Goal: Use online tool/utility: Utilize a website feature to perform a specific function

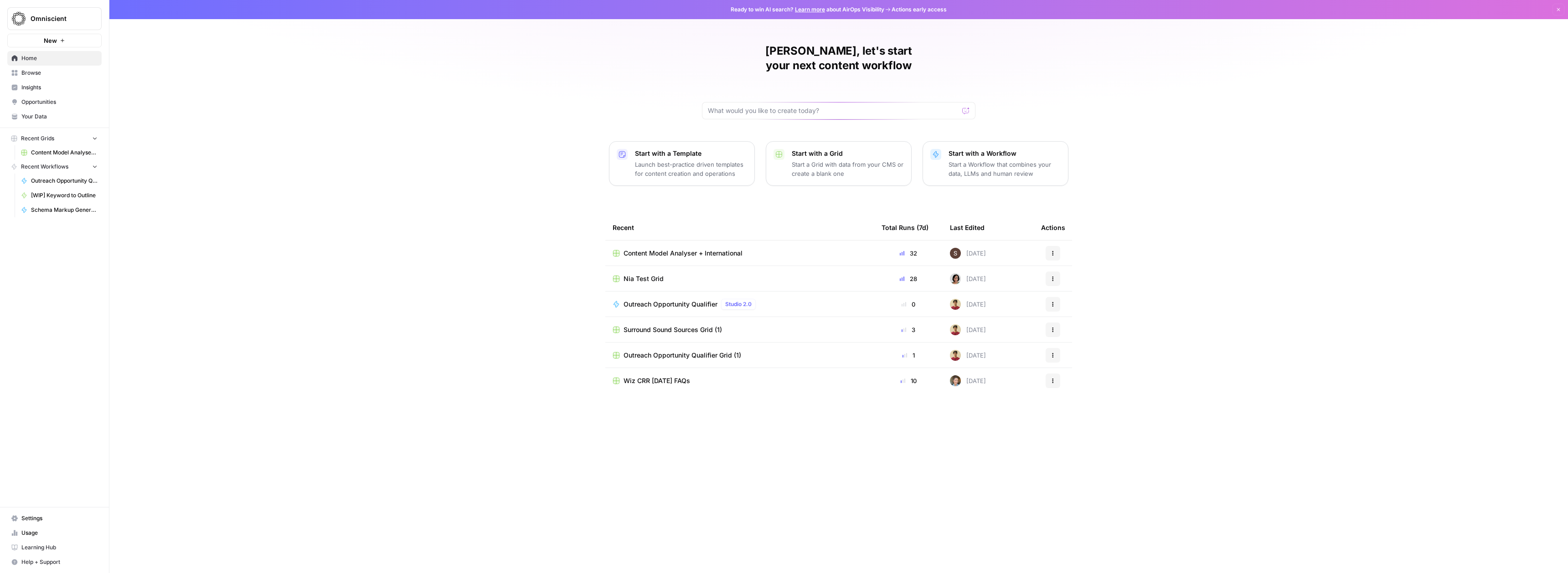
click at [58, 207] on span "Schema Markup Generator [JSON]" at bounding box center [64, 209] width 66 height 8
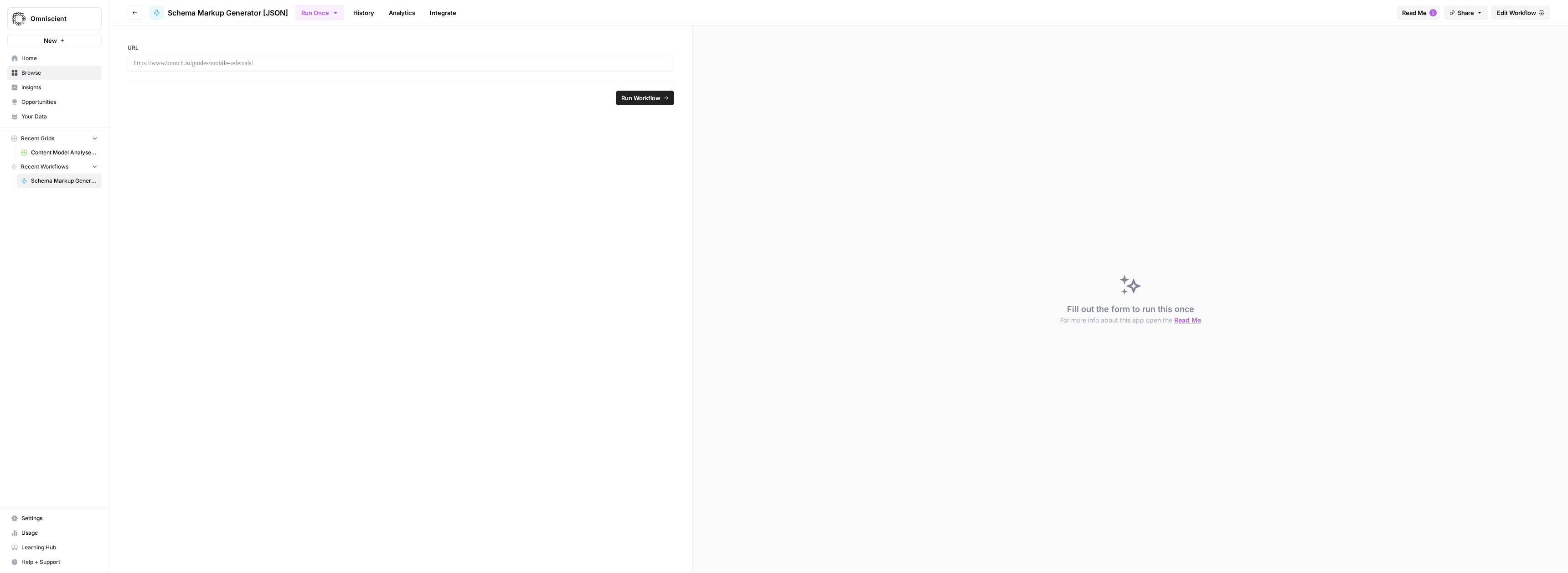
click at [418, 68] on div at bounding box center [401, 63] width 547 height 17
click at [427, 55] on div at bounding box center [401, 63] width 547 height 17
click at [209, 74] on div "URL" at bounding box center [401, 54] width 583 height 57
click at [215, 74] on div "URL" at bounding box center [401, 54] width 583 height 57
click at [215, 64] on p at bounding box center [401, 63] width 534 height 9
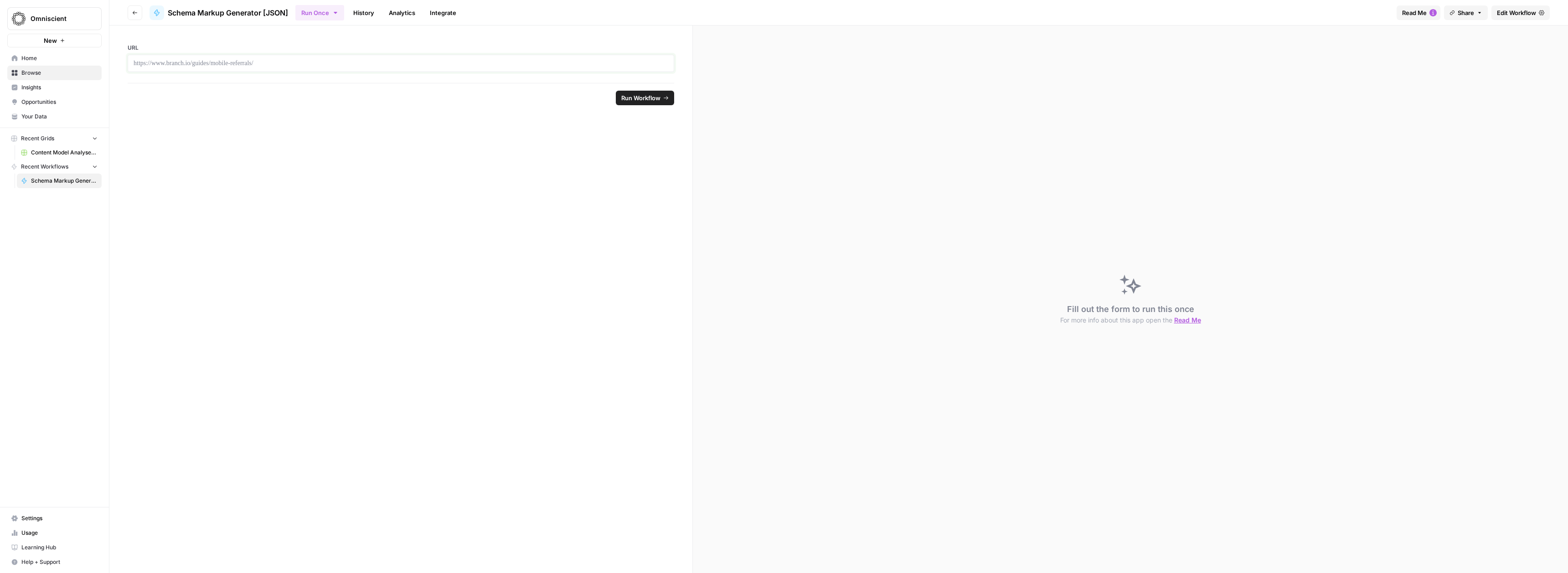
click at [491, 64] on p at bounding box center [401, 63] width 534 height 9
click at [627, 102] on span "Run Workflow" at bounding box center [641, 98] width 39 height 9
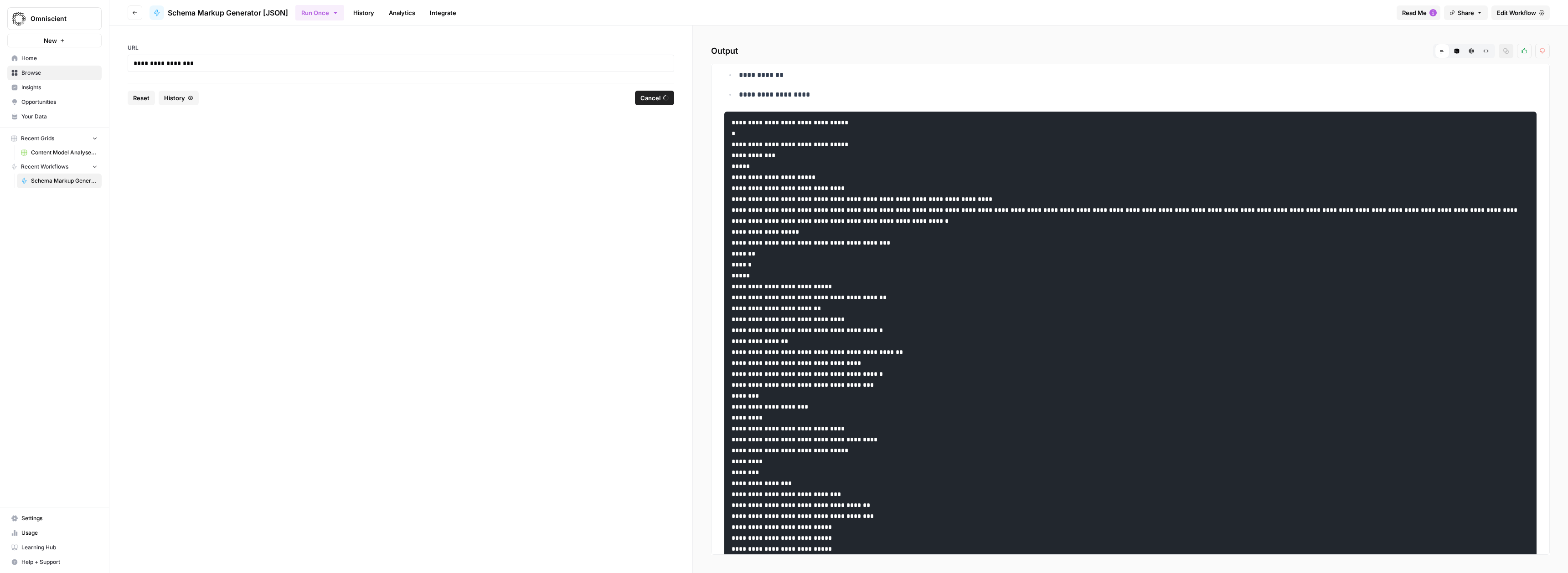
scroll to position [880, 0]
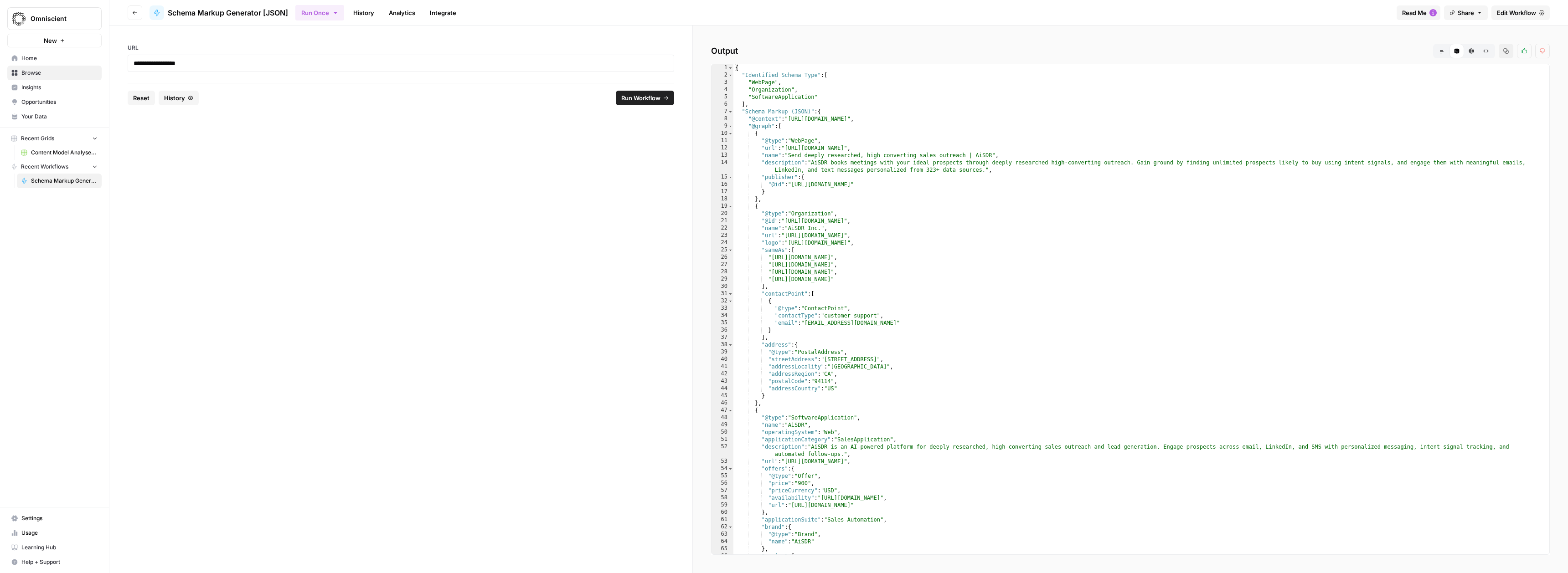
click at [911, 235] on div "{ "Identified Schema Type" : [ "WebPage" , "Organization" , "SoftwareApplicatio…" at bounding box center [1138, 317] width 809 height 505
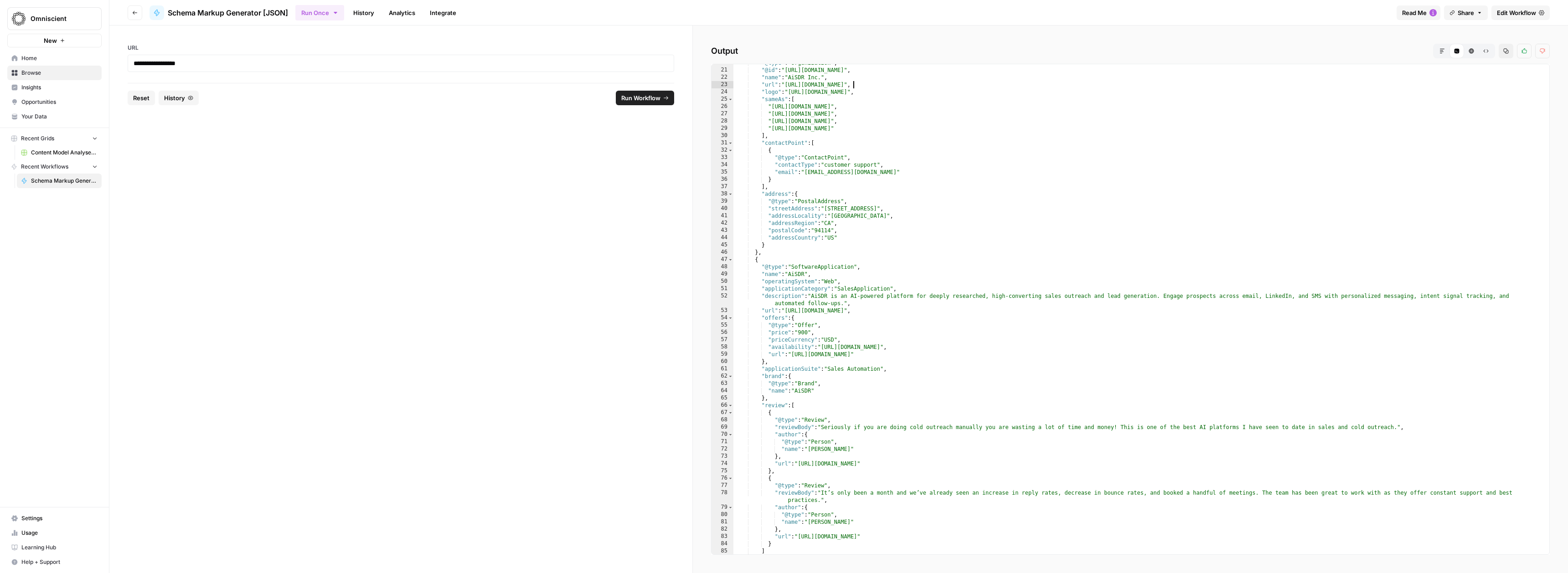
scroll to position [0, 0]
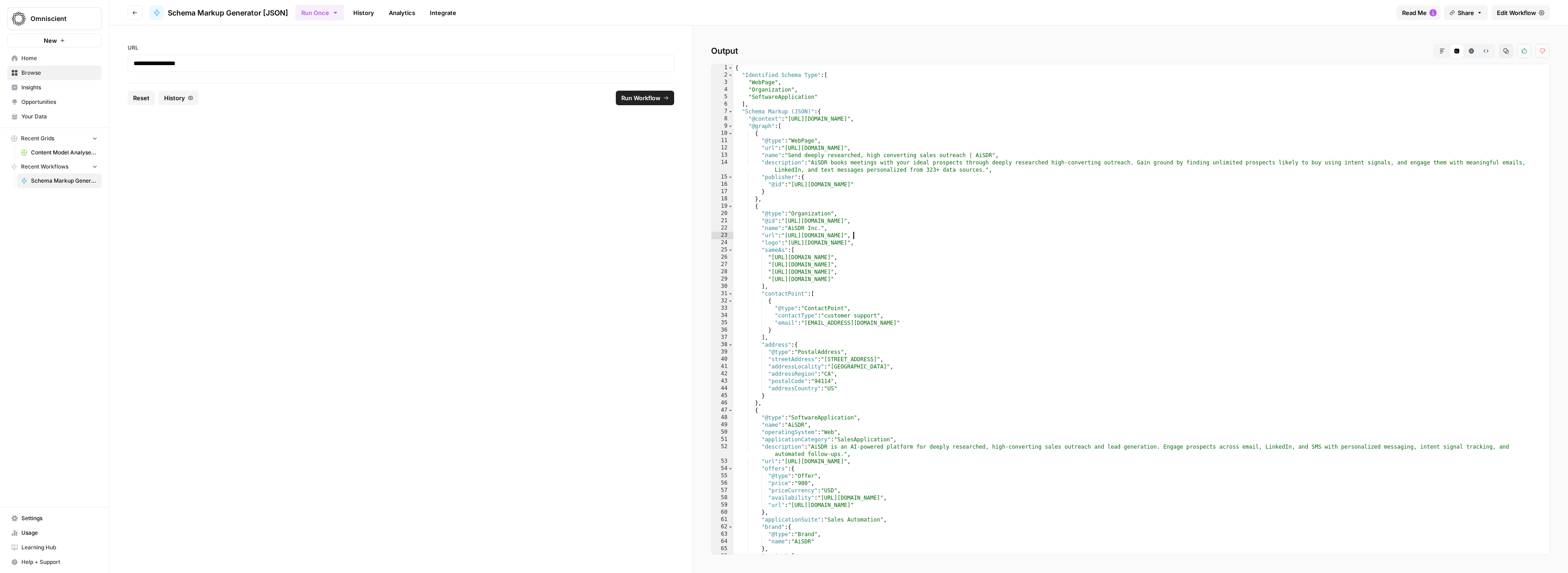
click at [911, 235] on div "{ "Identified Schema Type" : [ "WebPage" , "Organization" , "SoftwareApplicatio…" at bounding box center [1138, 317] width 809 height 505
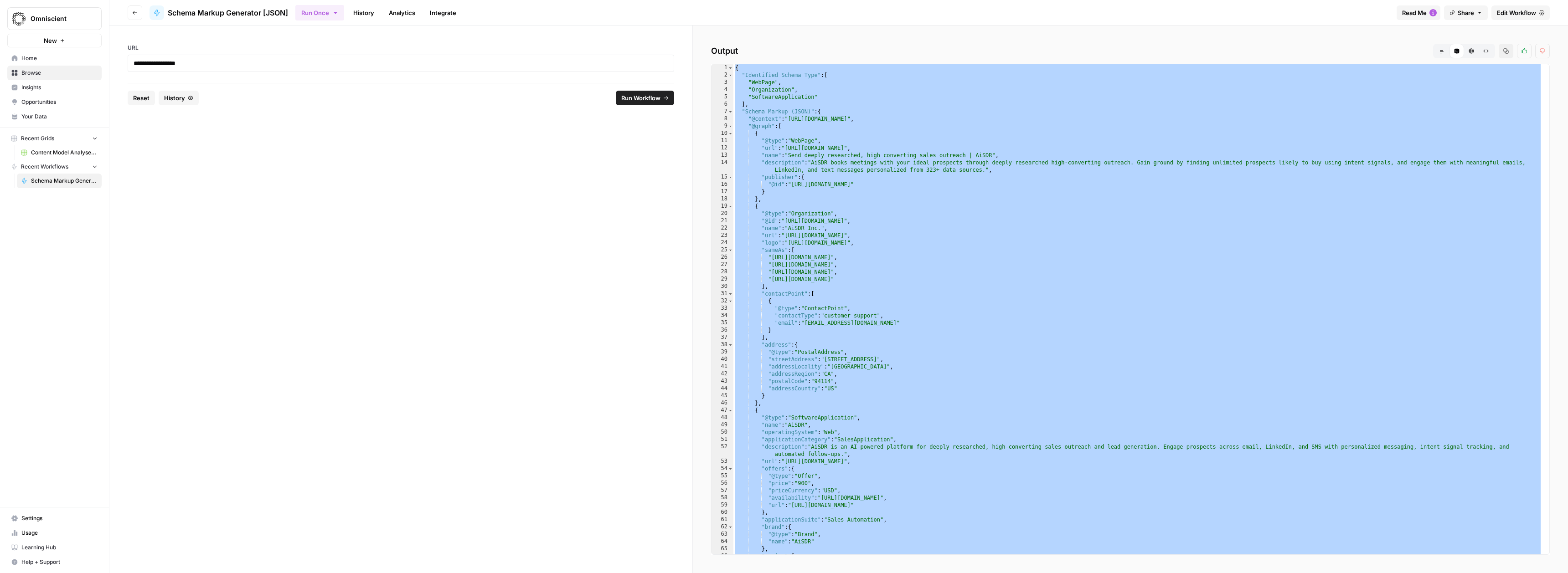
click at [1065, 120] on div "{ "Identified Schema Type" : [ "WebPage" , "Organization" , "SoftwareApplicatio…" at bounding box center [1138, 317] width 809 height 505
type textarea "**********"
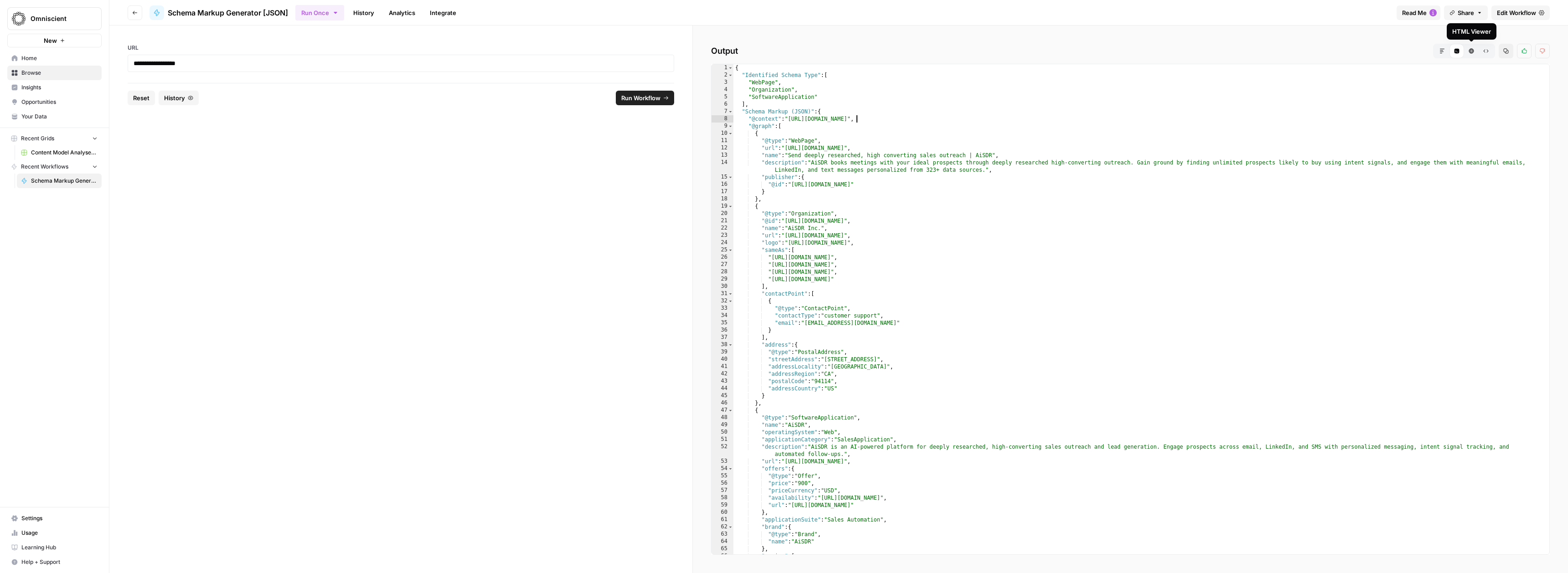
click at [1474, 52] on button "HTML Viewer" at bounding box center [1471, 51] width 15 height 15
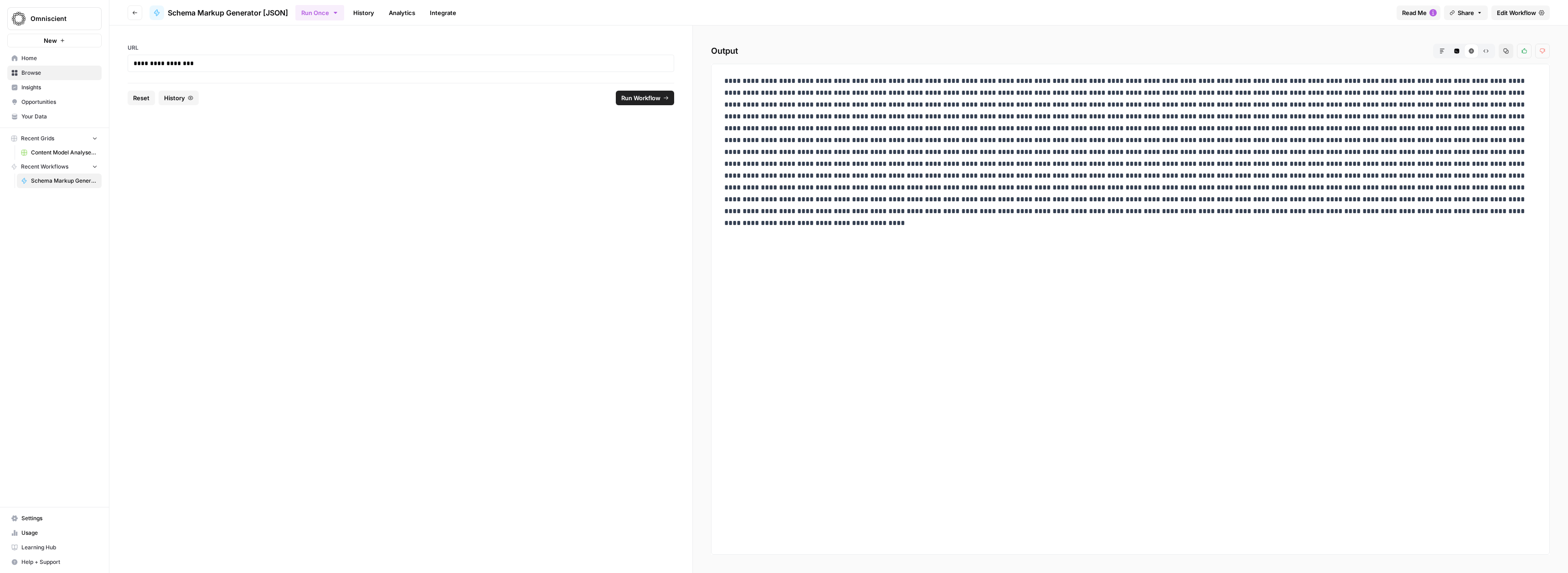
click at [1484, 52] on icon "button" at bounding box center [1486, 51] width 5 height 3
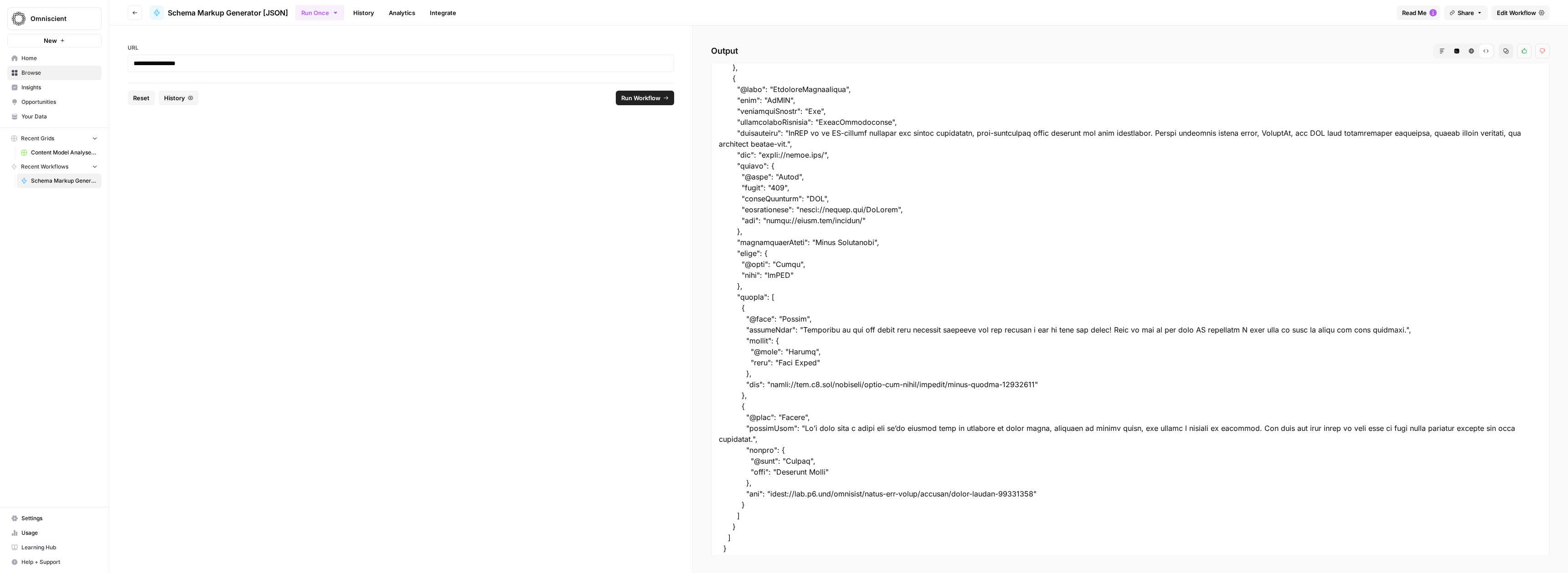
scroll to position [530, 0]
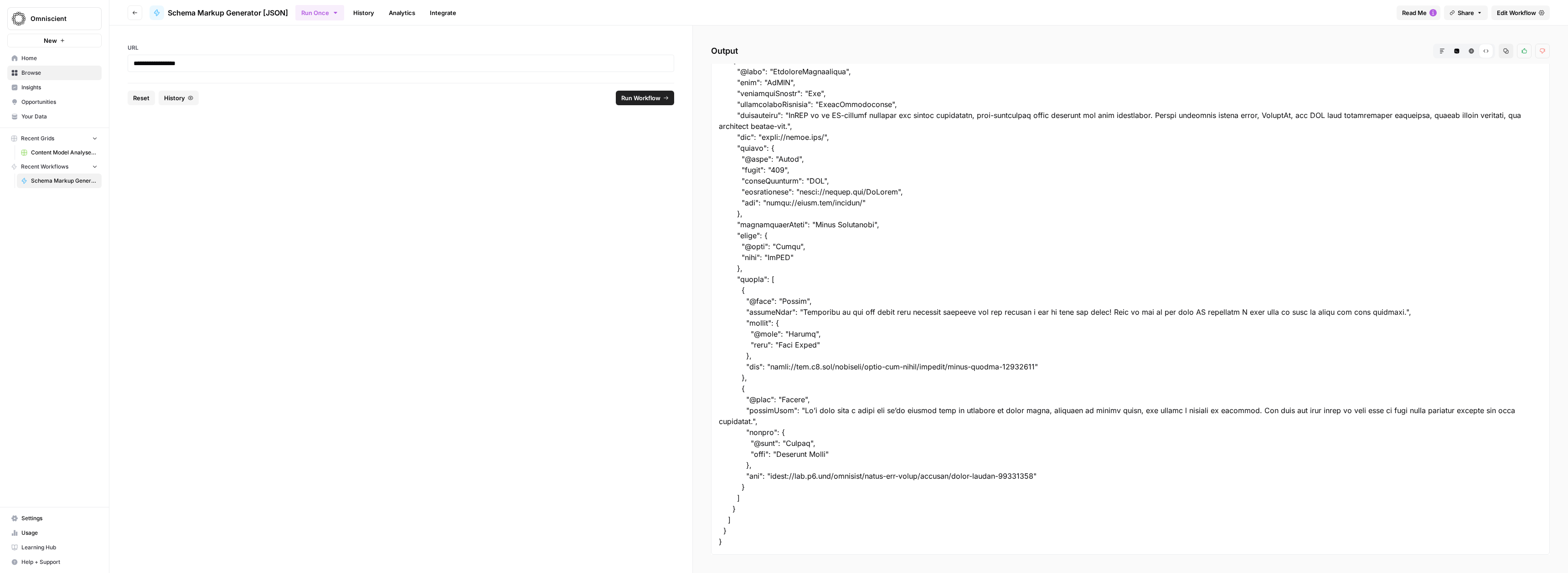
click at [798, 525] on div at bounding box center [1130, 44] width 839 height 1021
click at [729, 541] on div at bounding box center [1130, 44] width 839 height 1021
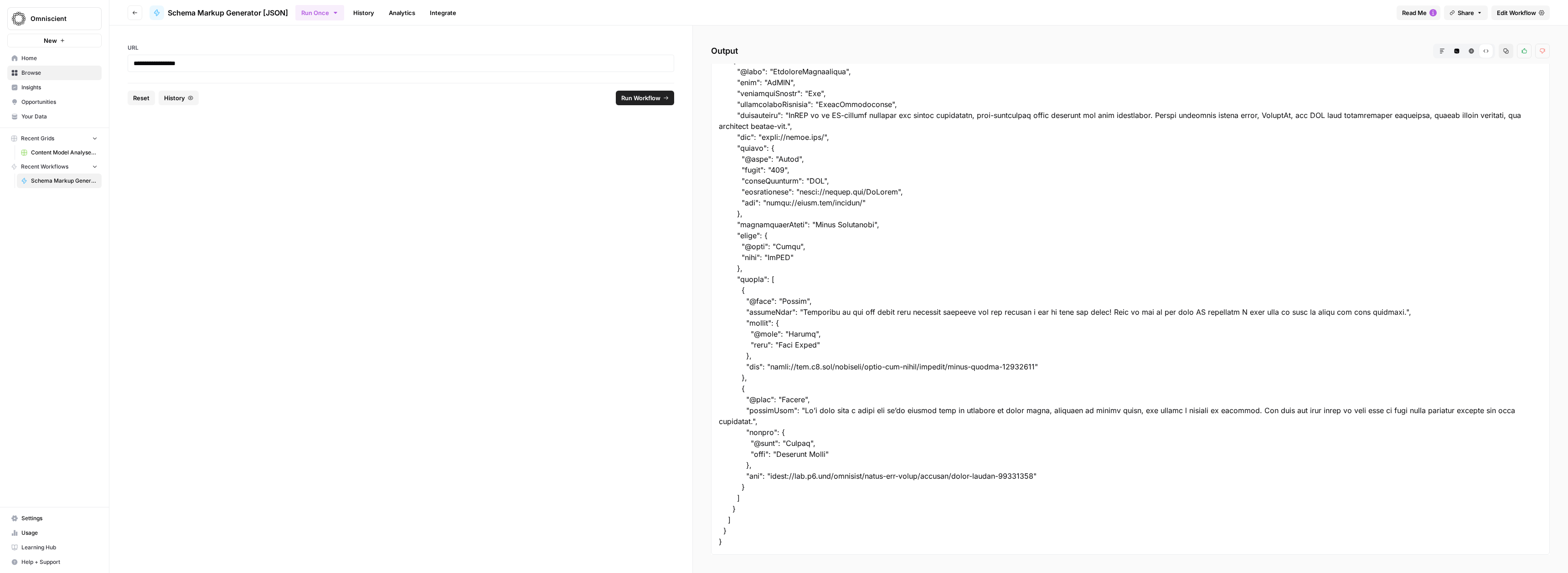
drag, startPoint x: 719, startPoint y: 75, endPoint x: 908, endPoint y: 547, distance: 508.4
click at [908, 547] on div at bounding box center [1130, 44] width 839 height 1021
copy div "{ "Identified Schema Type": [ "WebPage", "Organization", "SoftwareApplication" …"
click at [458, 63] on p "**********" at bounding box center [401, 63] width 534 height 9
click at [144, 103] on button "Reset" at bounding box center [141, 98] width 27 height 15
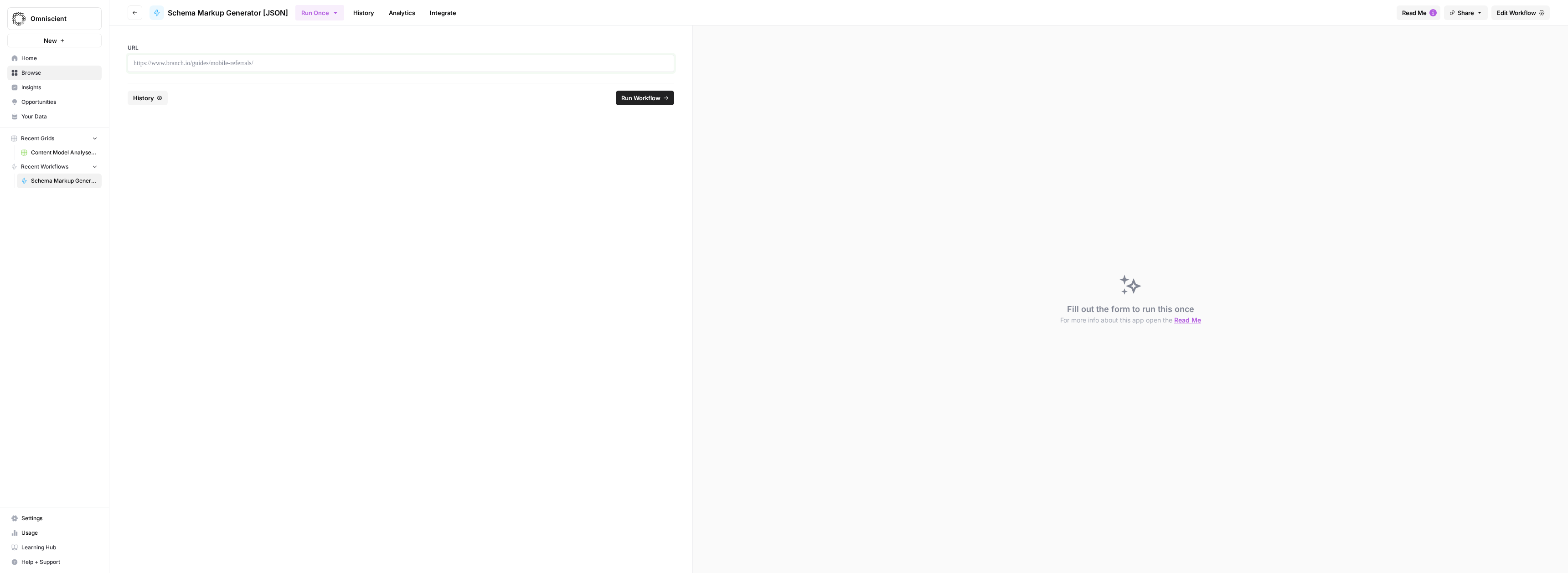
click at [221, 64] on p at bounding box center [401, 63] width 534 height 9
click at [649, 102] on button "Run Workflow" at bounding box center [645, 98] width 58 height 15
click at [432, 136] on form "**********" at bounding box center [401, 299] width 584 height 547
click at [626, 104] on button "Run Workflow" at bounding box center [645, 98] width 58 height 15
click at [136, 96] on span "Reset" at bounding box center [141, 98] width 16 height 9
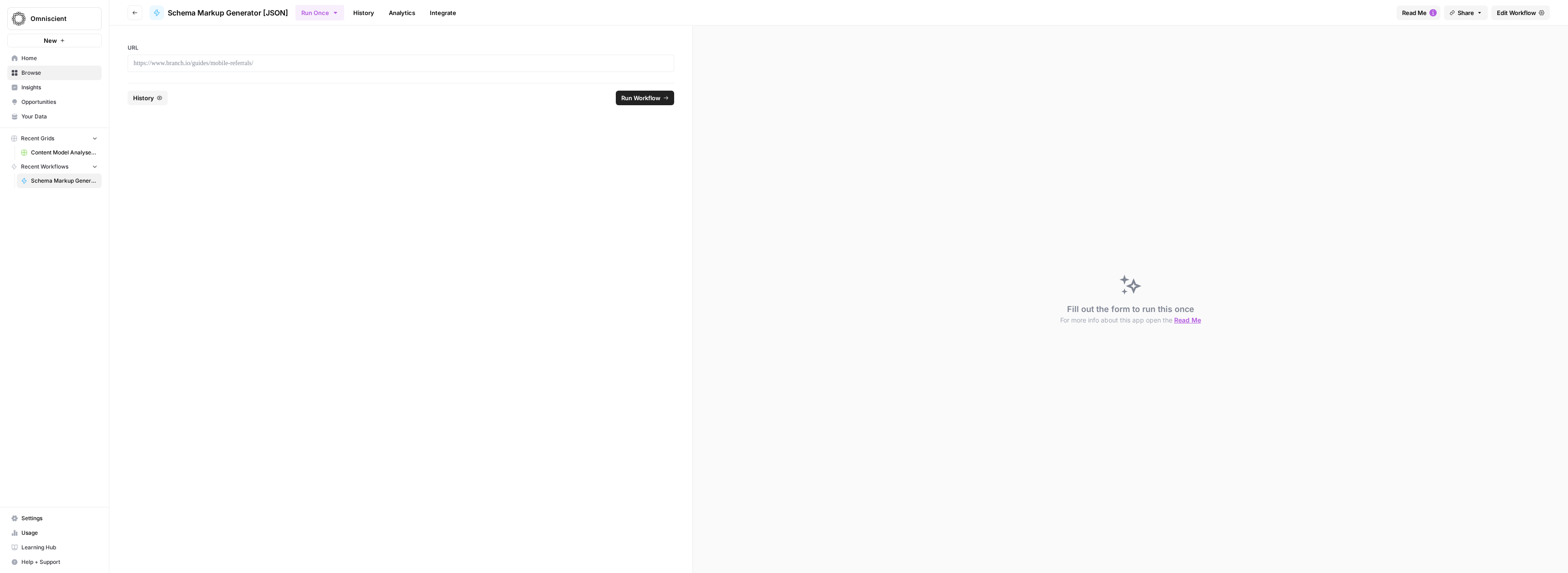
click at [234, 68] on div at bounding box center [401, 63] width 547 height 17
click at [264, 63] on p at bounding box center [401, 63] width 534 height 9
click at [508, 61] on p at bounding box center [401, 63] width 534 height 9
click at [632, 94] on span "Run Workflow" at bounding box center [641, 98] width 39 height 9
click at [335, 66] on p "**********" at bounding box center [401, 63] width 534 height 9
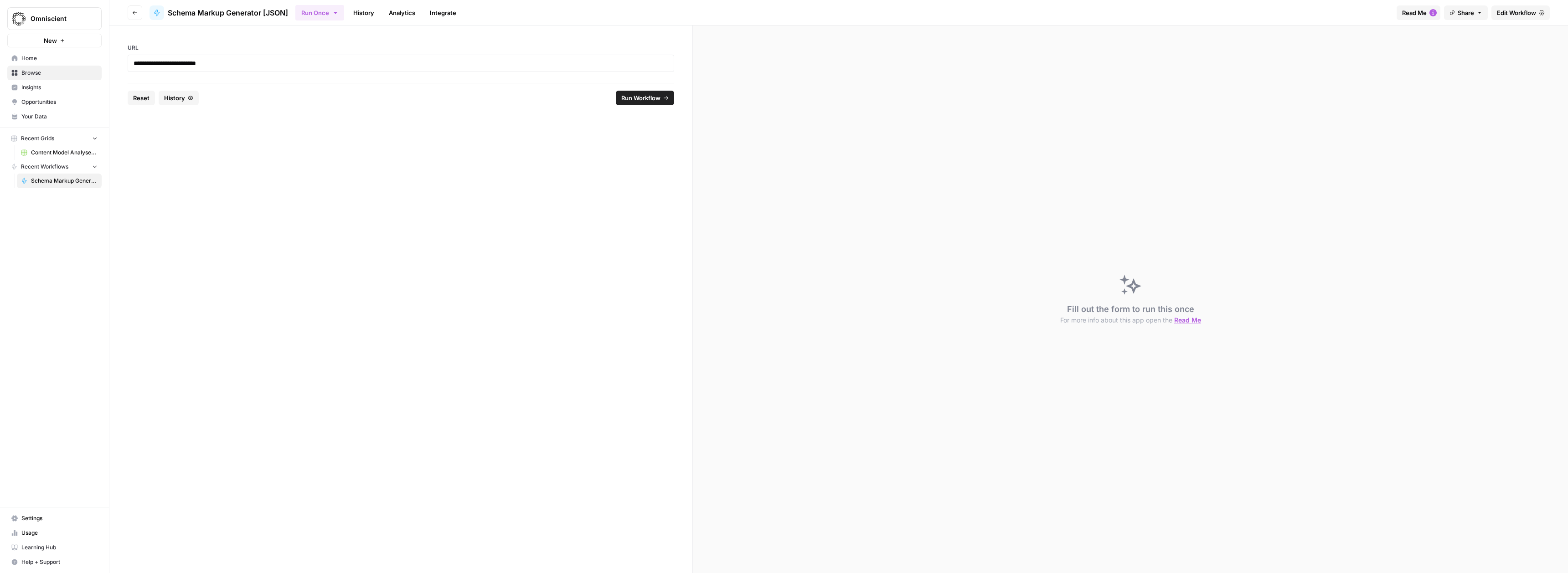
click at [332, 57] on div "**********" at bounding box center [401, 63] width 547 height 17
click at [331, 63] on p "**********" at bounding box center [401, 63] width 534 height 9
click at [139, 97] on span "Reset" at bounding box center [141, 98] width 16 height 9
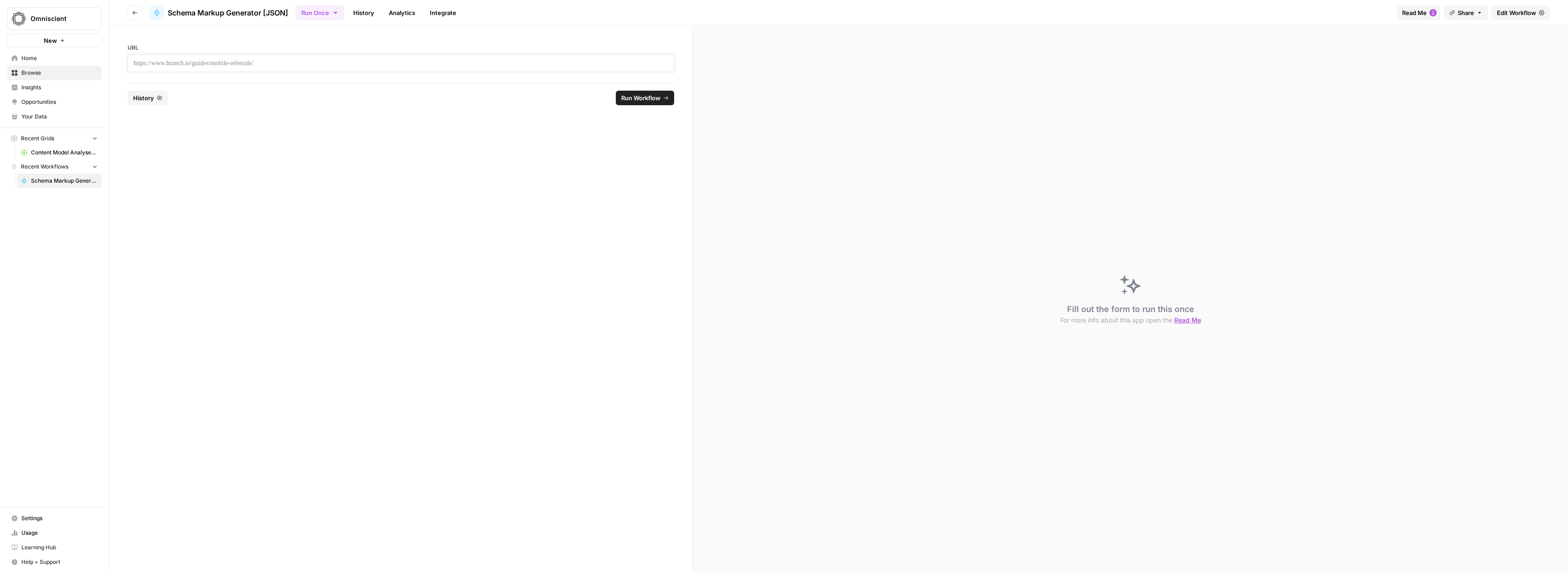
click at [247, 61] on p at bounding box center [401, 63] width 534 height 9
click at [651, 99] on span "Run Workflow" at bounding box center [641, 98] width 39 height 9
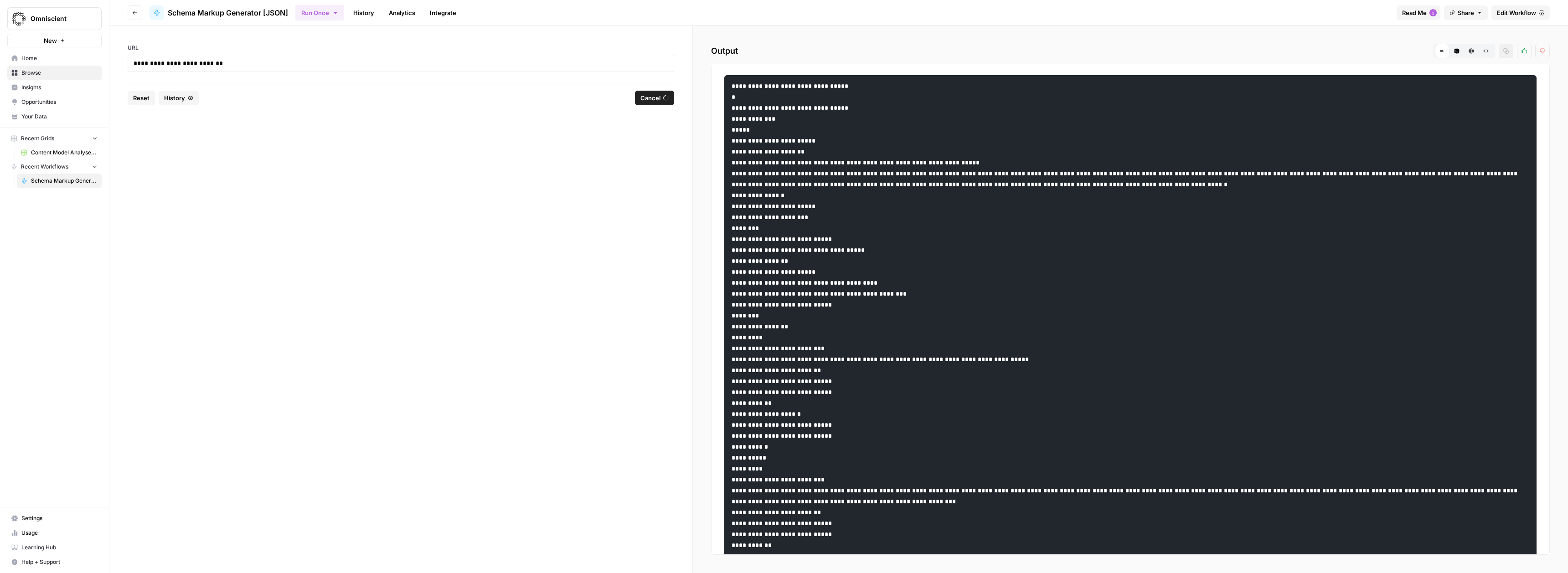
scroll to position [0, 0]
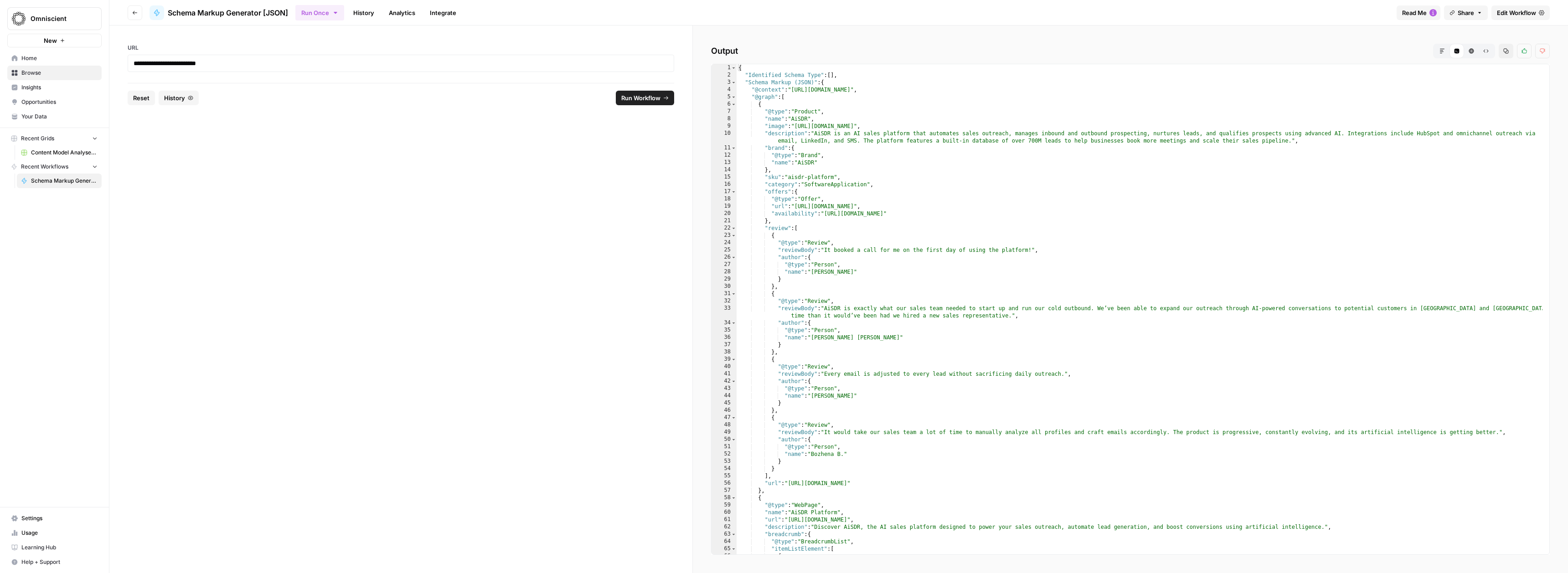
drag, startPoint x: 731, startPoint y: 170, endPoint x: 942, endPoint y: 421, distance: 327.9
type textarea "*"
click at [799, 235] on div "{ "Identified Schema Type" : [ ] , "Schema Markup (JSON)" : { "@context" : "[UR…" at bounding box center [1139, 317] width 806 height 505
click at [1487, 50] on icon "button" at bounding box center [1486, 50] width 5 height 5
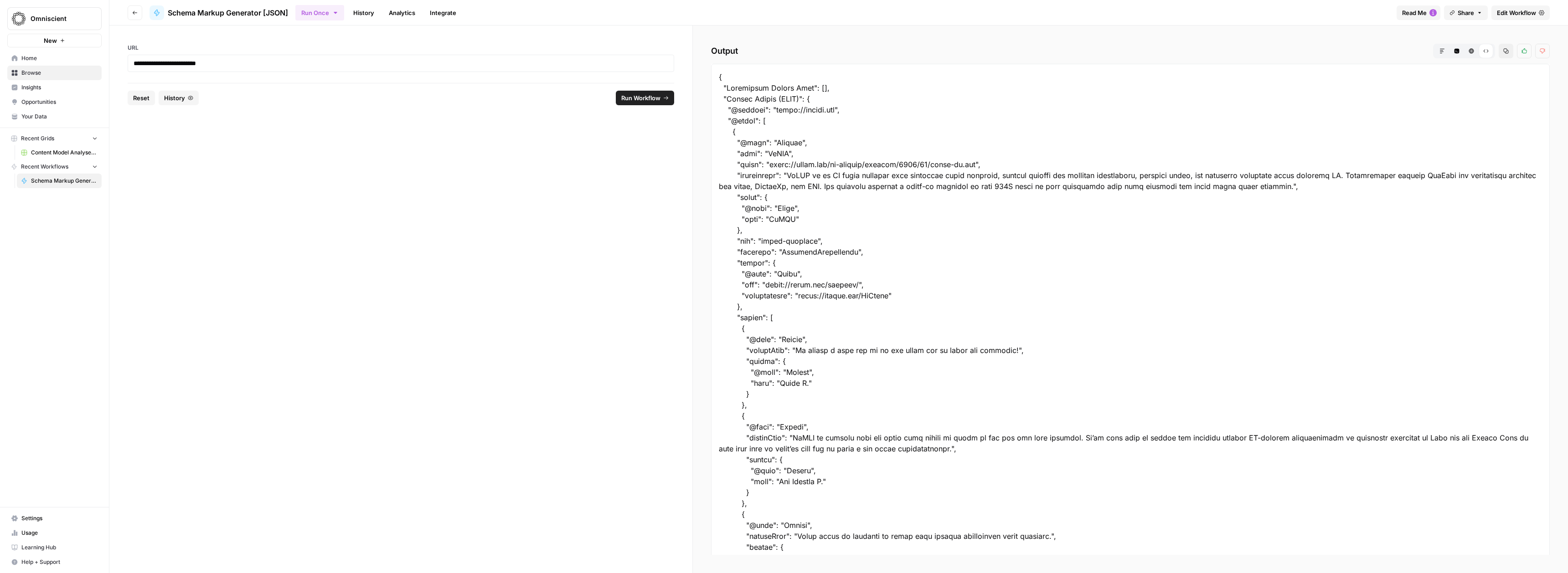
scroll to position [749, 0]
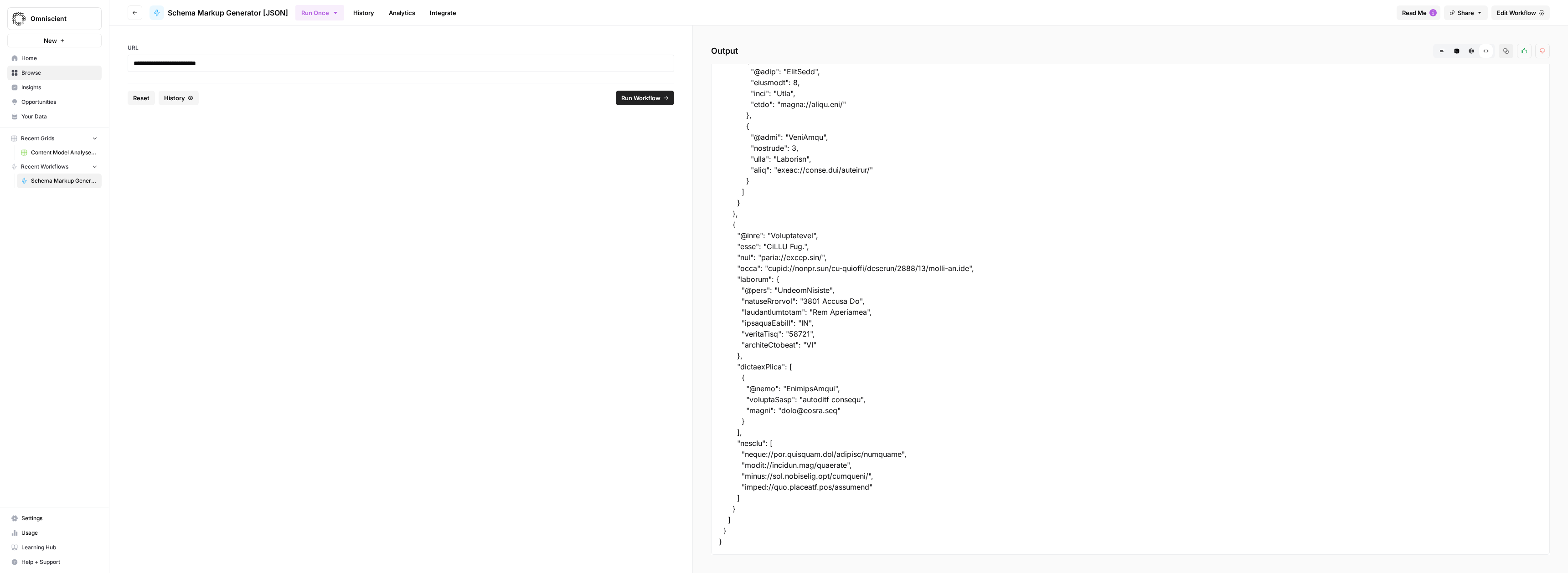
drag, startPoint x: 719, startPoint y: 75, endPoint x: 937, endPoint y: 550, distance: 522.6
copy div "{ "Identified Schema Type": [], "Schema Markup (JSON)": { "@context": "[URL][DO…"
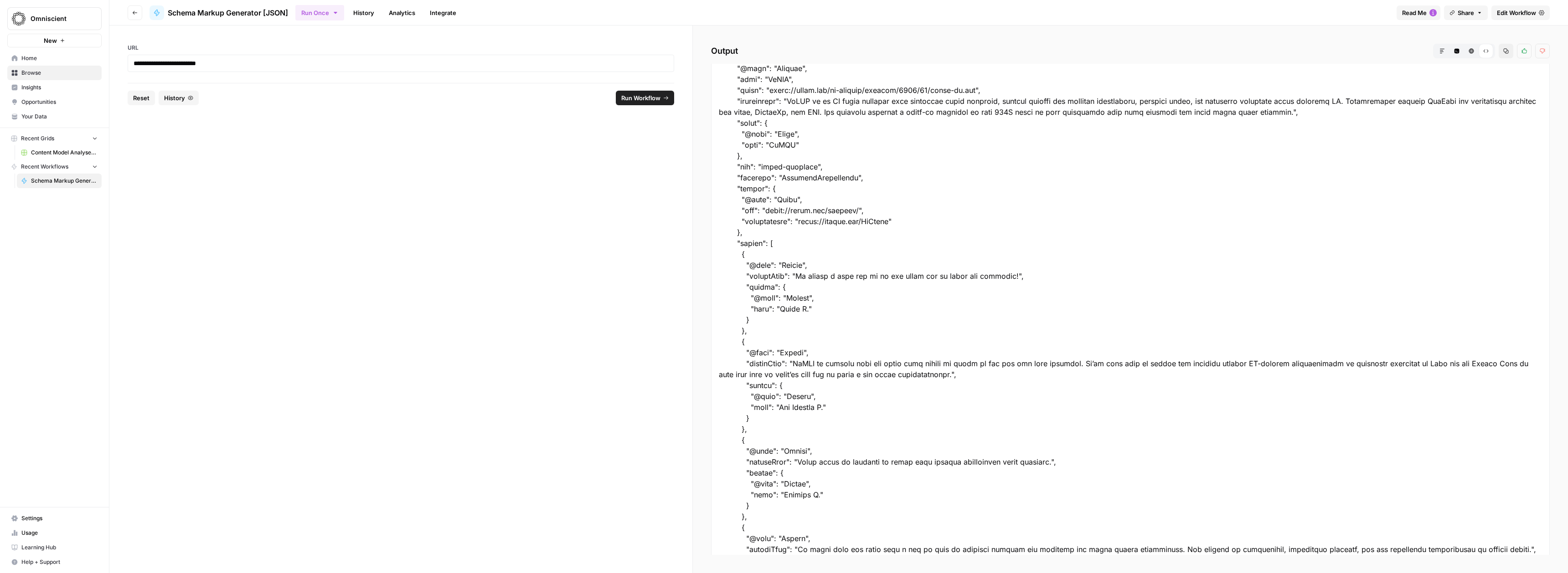
scroll to position [0, 0]
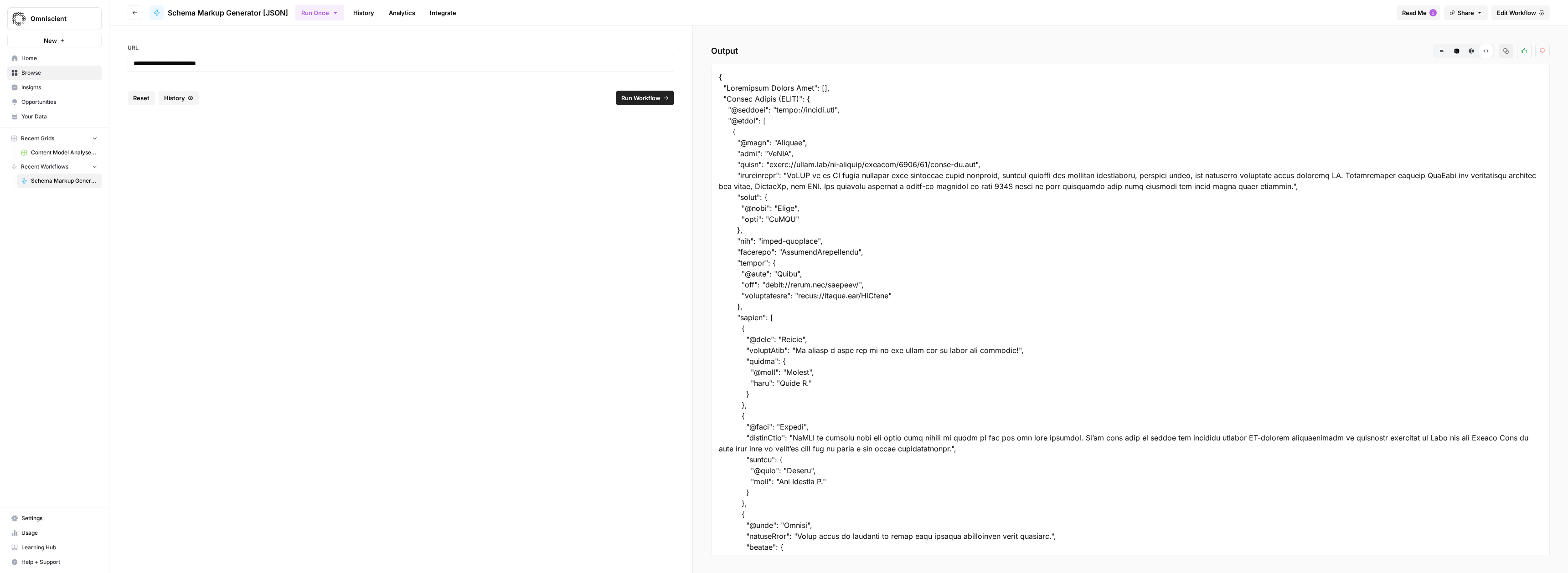
click at [1443, 55] on button "Markdown" at bounding box center [1442, 51] width 15 height 15
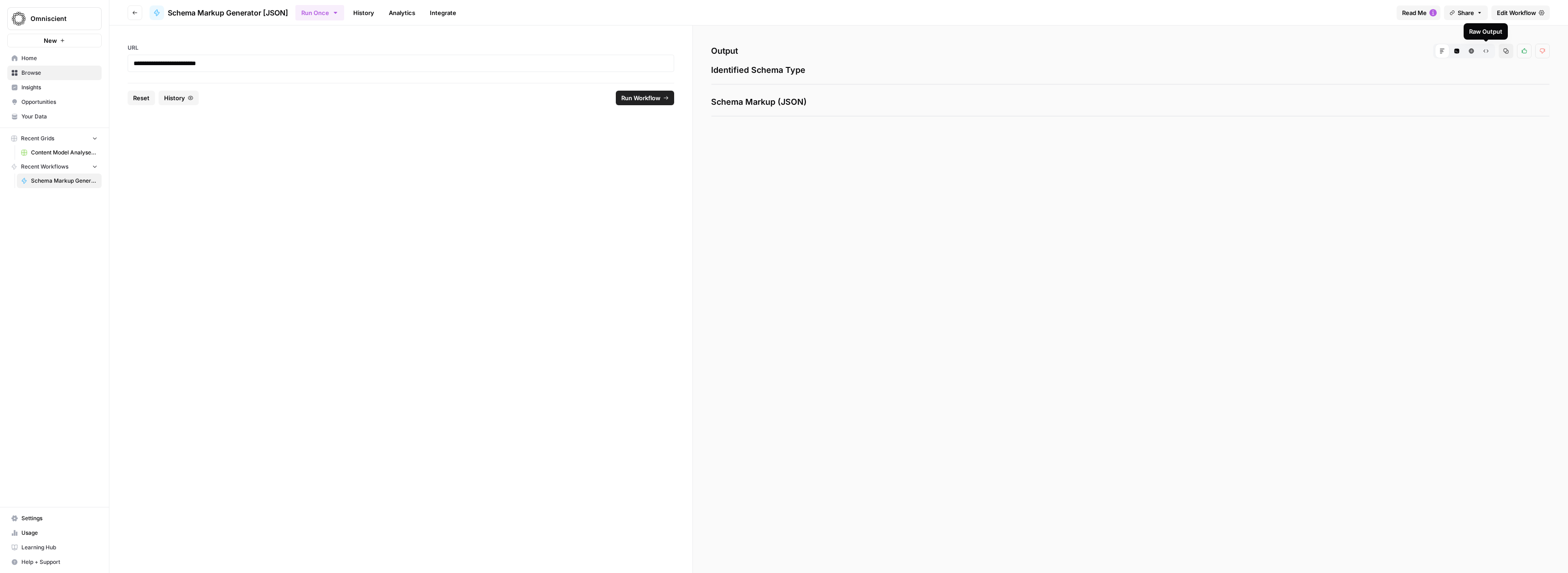
click at [945, 100] on span "Schema Markup (JSON)" at bounding box center [1130, 102] width 839 height 13
click at [772, 106] on span "Schema Markup (JSON)" at bounding box center [1130, 102] width 839 height 13
click at [1480, 52] on button "Raw Output" at bounding box center [1486, 51] width 15 height 15
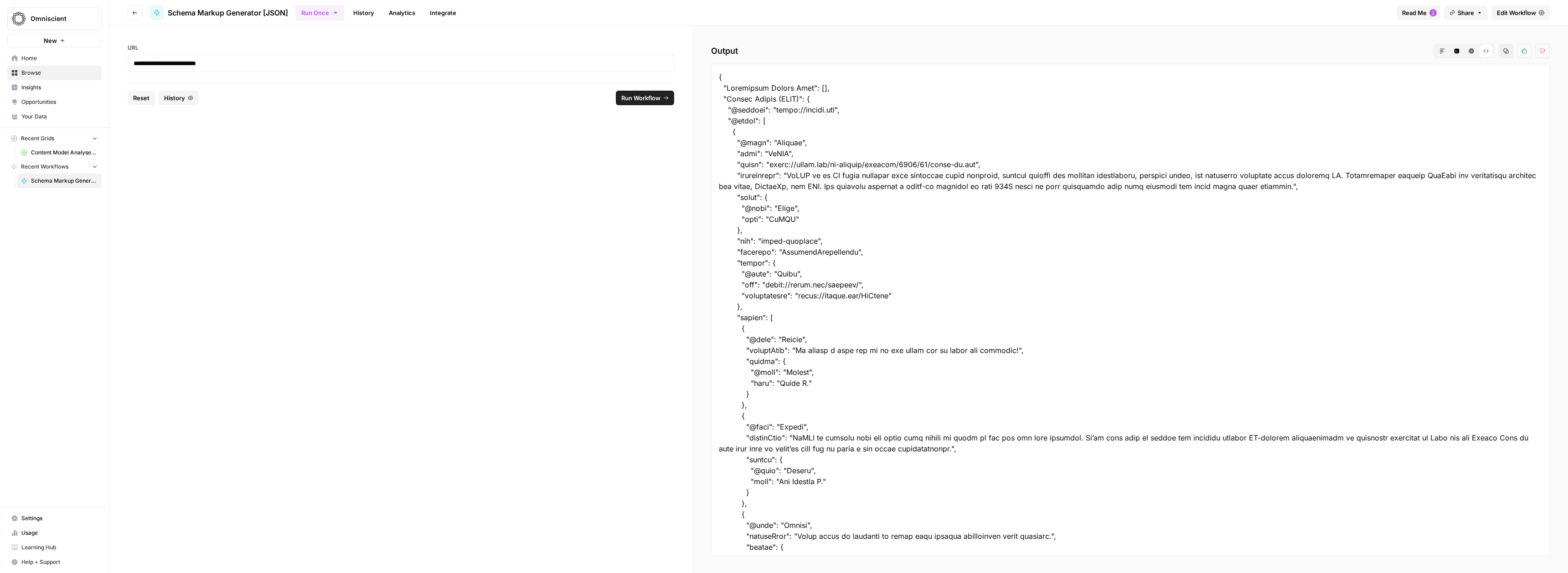
click at [1473, 52] on icon "button" at bounding box center [1472, 51] width 5 height 5
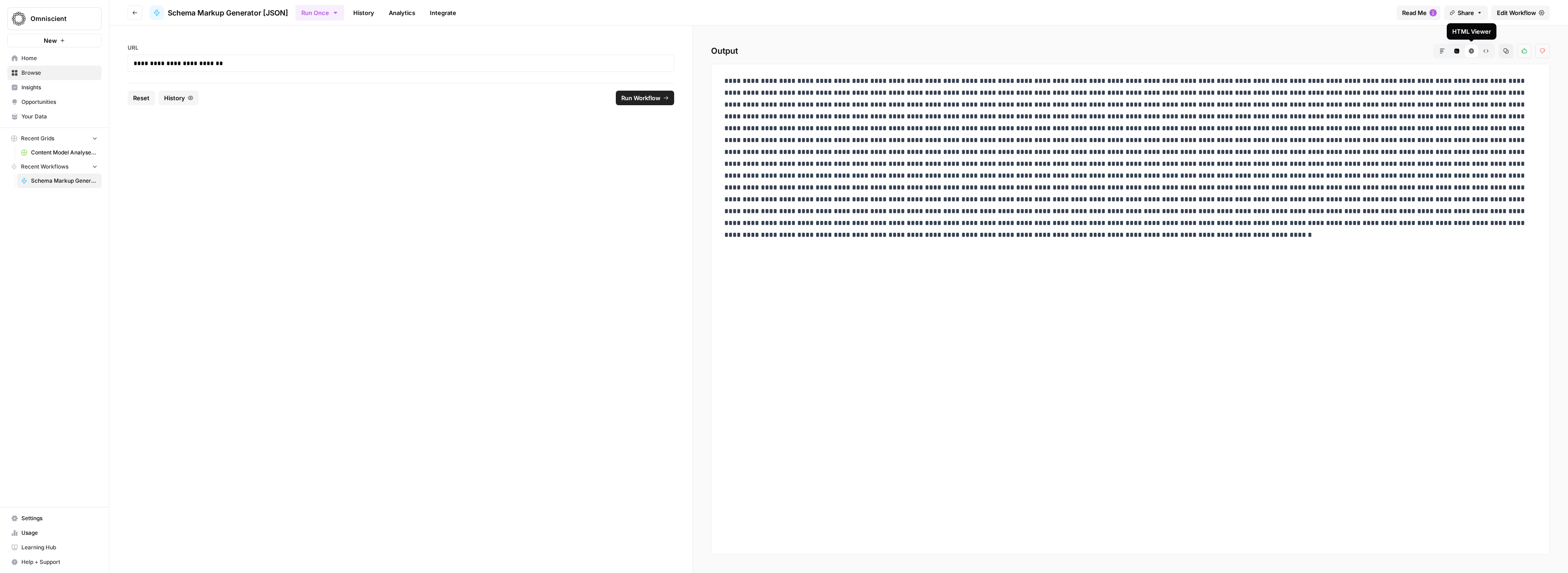
click at [1458, 52] on icon "button" at bounding box center [1457, 51] width 5 height 5
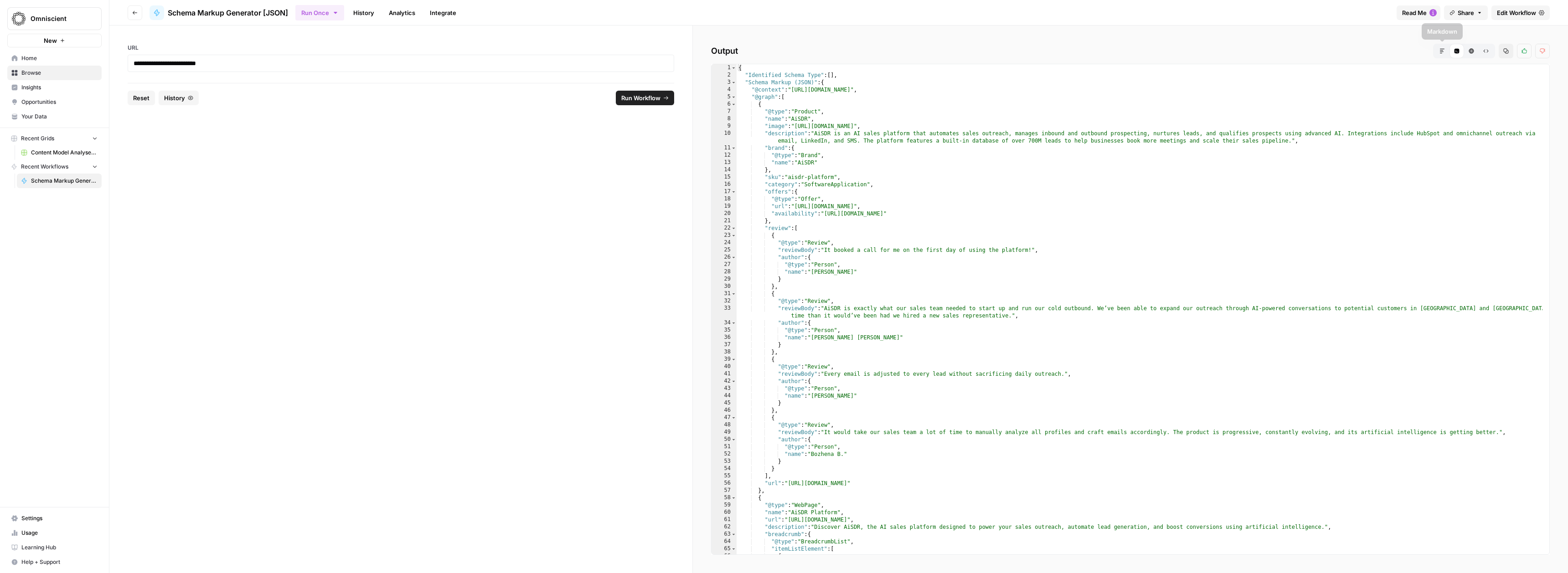
click at [1345, 181] on div "{ "Identified Schema Type" : [ ] , "Schema Markup (JSON)" : { "@context" : "[UR…" at bounding box center [1139, 317] width 806 height 505
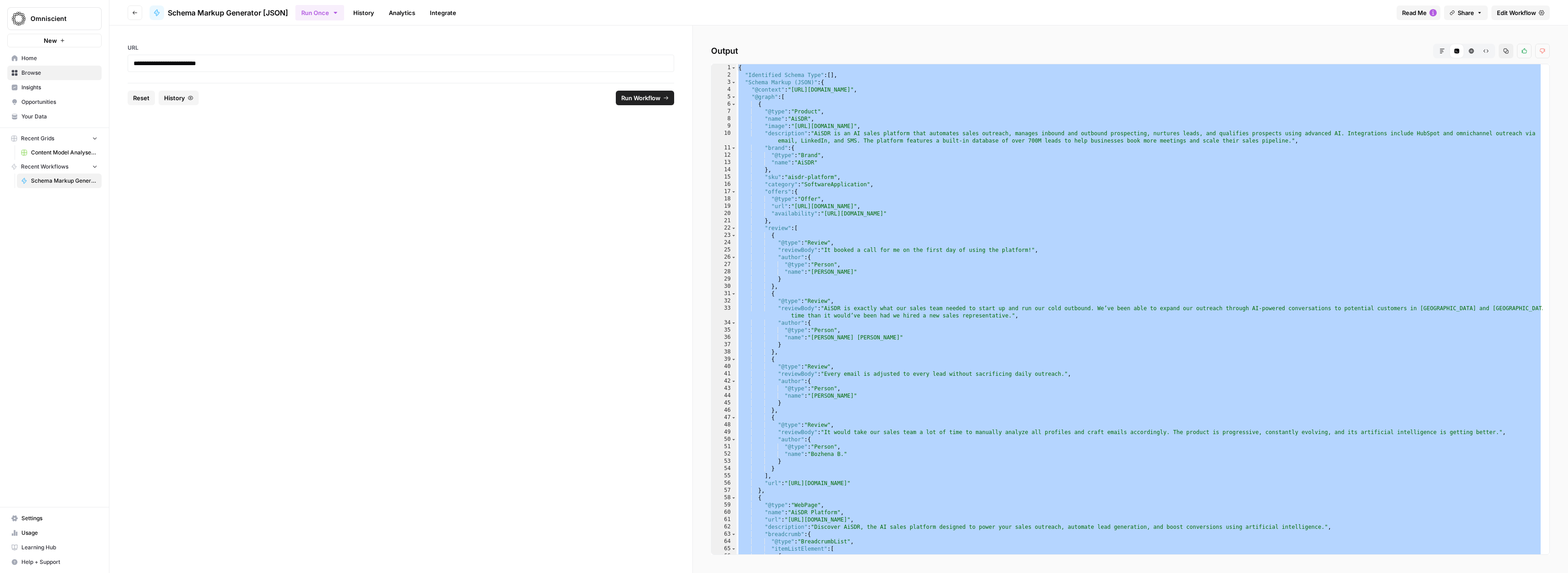
click at [1032, 280] on div "{ "Identified Schema Type" : [ ] , "Schema Markup (JSON)" : { "@context" : "[UR…" at bounding box center [1139, 317] width 806 height 505
type textarea "*"
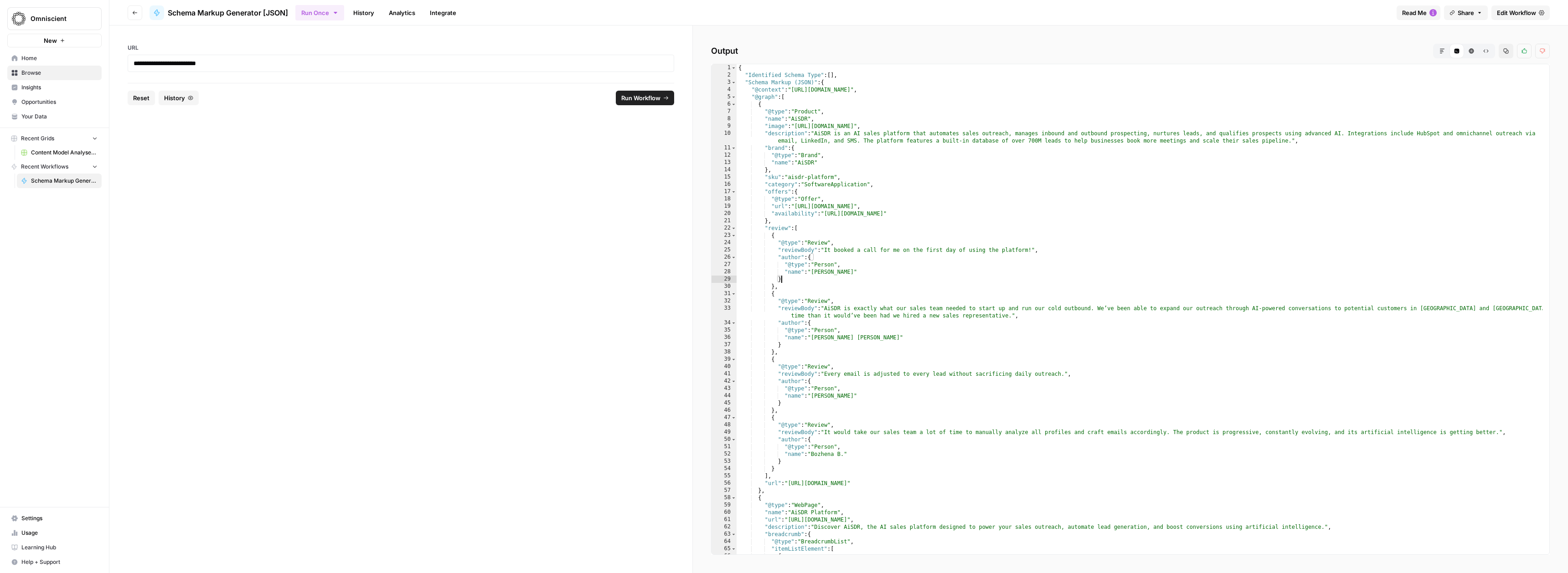
click at [148, 99] on span "Reset" at bounding box center [141, 98] width 16 height 9
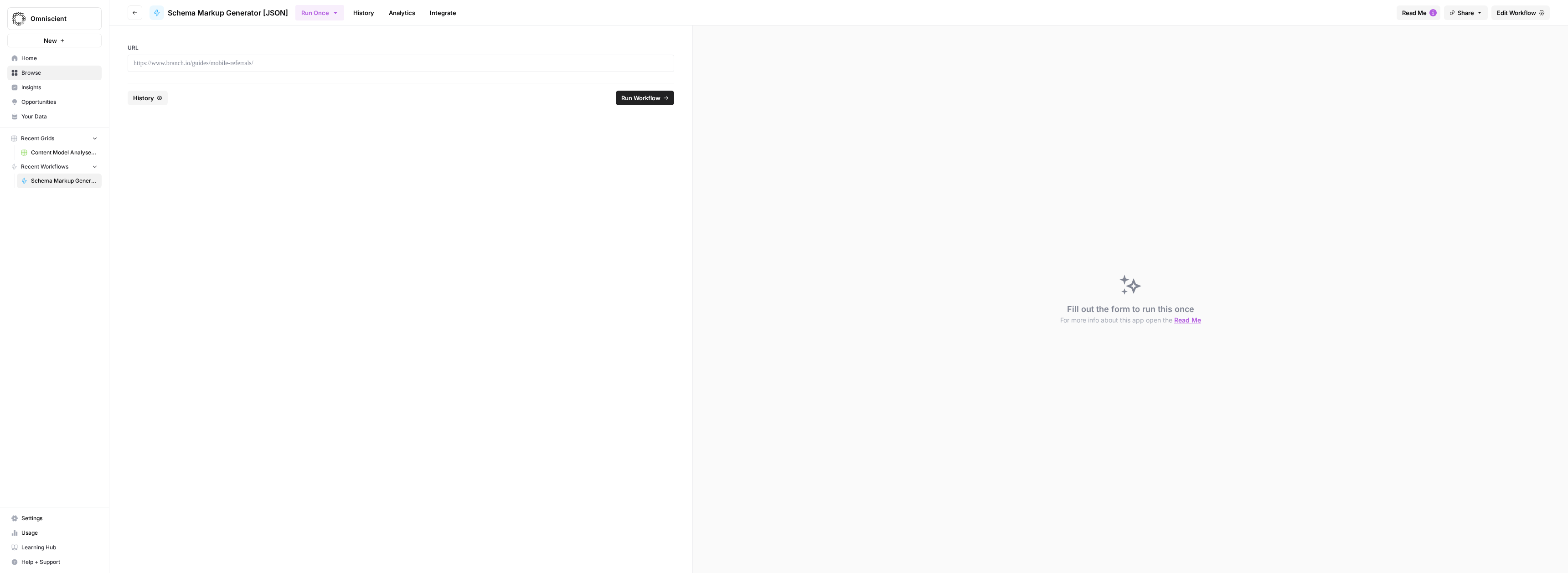
click at [370, 69] on div at bounding box center [401, 63] width 547 height 17
click at [375, 55] on div at bounding box center [401, 63] width 547 height 17
click at [229, 63] on p at bounding box center [401, 63] width 534 height 9
click at [628, 94] on span "Run Workflow" at bounding box center [641, 98] width 39 height 9
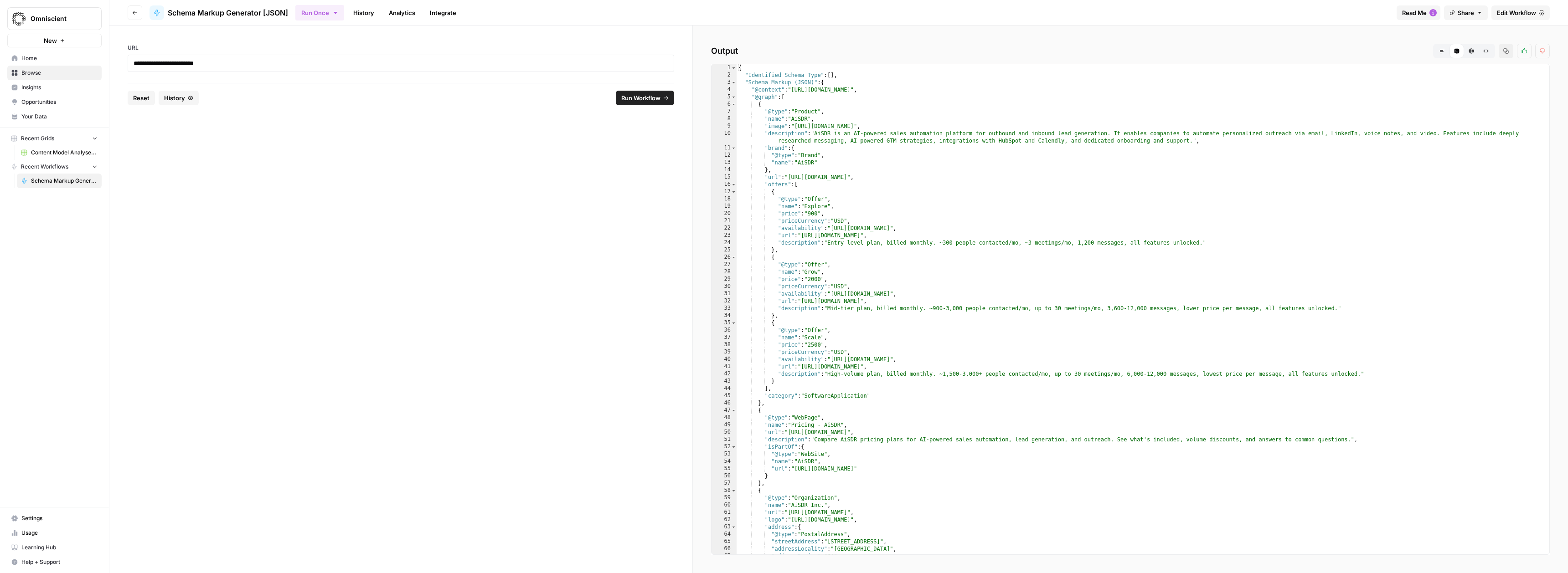
click at [1018, 243] on div "{ "Identified Schema Type" : [ ] , "Schema Markup (JSON)" : { "@context" : "[UR…" at bounding box center [1139, 317] width 806 height 505
type textarea "* *"
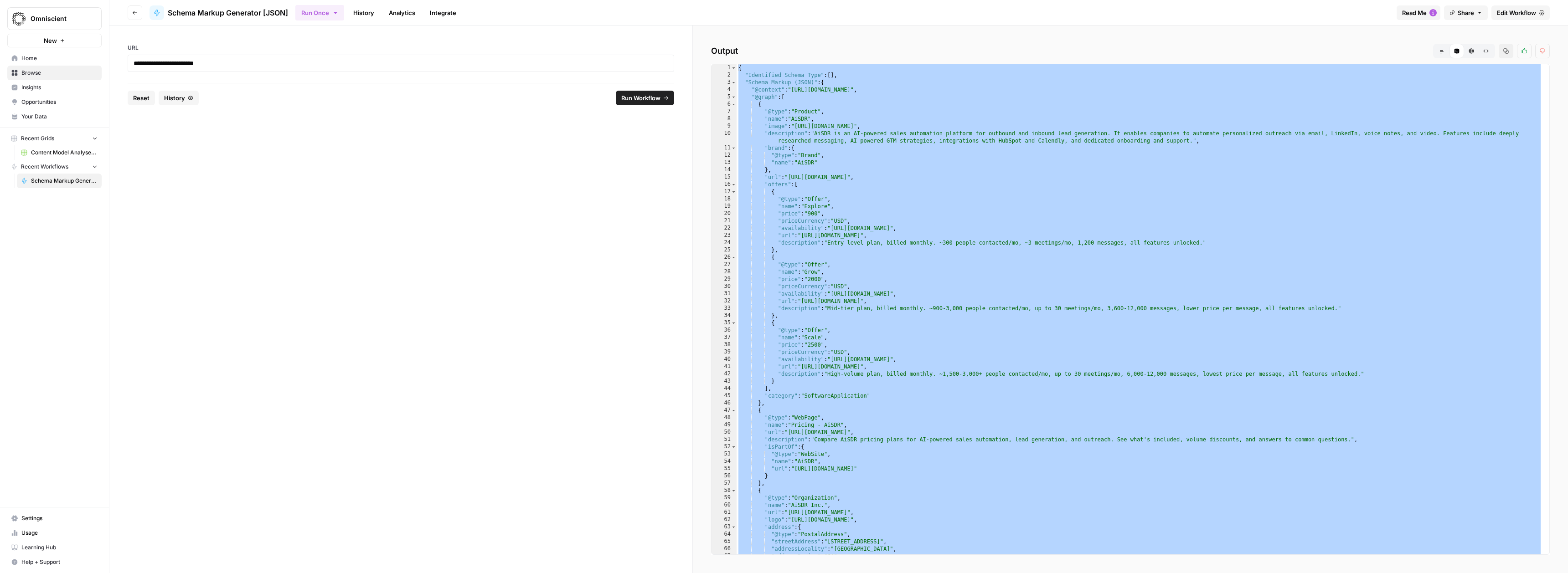
click at [386, 82] on div "**********" at bounding box center [401, 54] width 583 height 57
click at [381, 63] on p "**********" at bounding box center [401, 63] width 534 height 9
click at [137, 111] on span "Reset" at bounding box center [141, 108] width 16 height 9
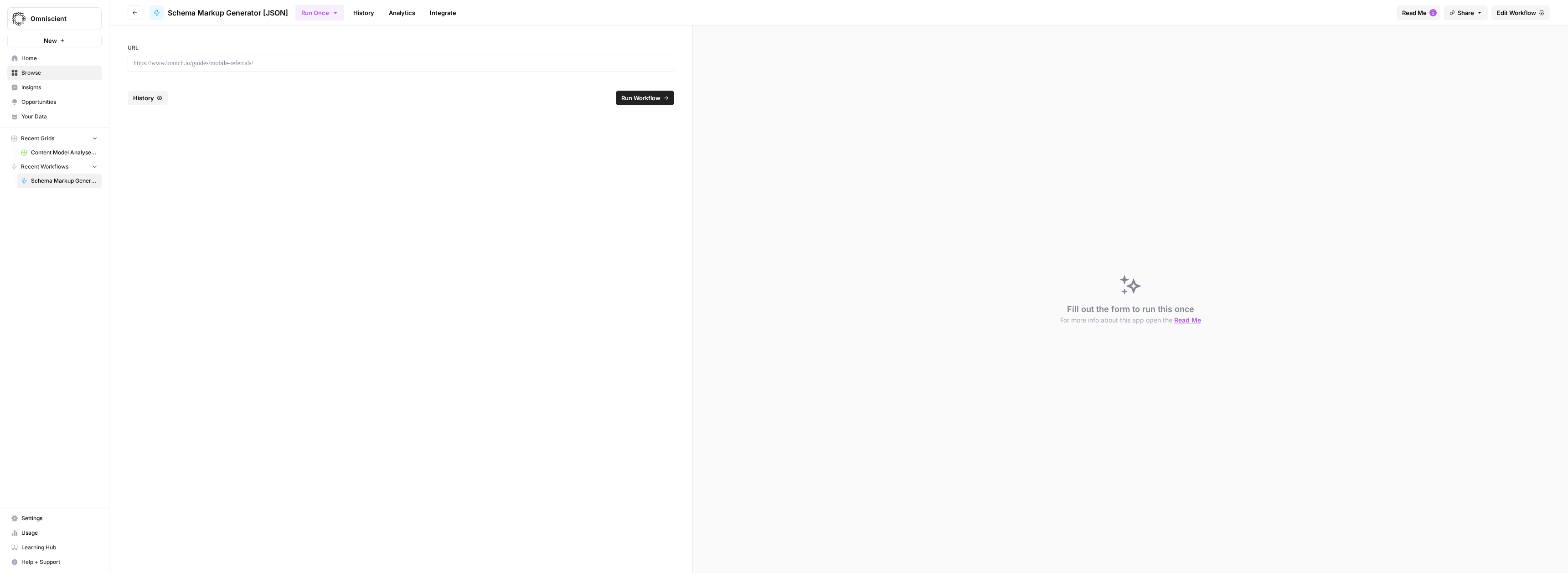
click at [1499, 10] on span "Edit Workflow" at bounding box center [1516, 12] width 39 height 9
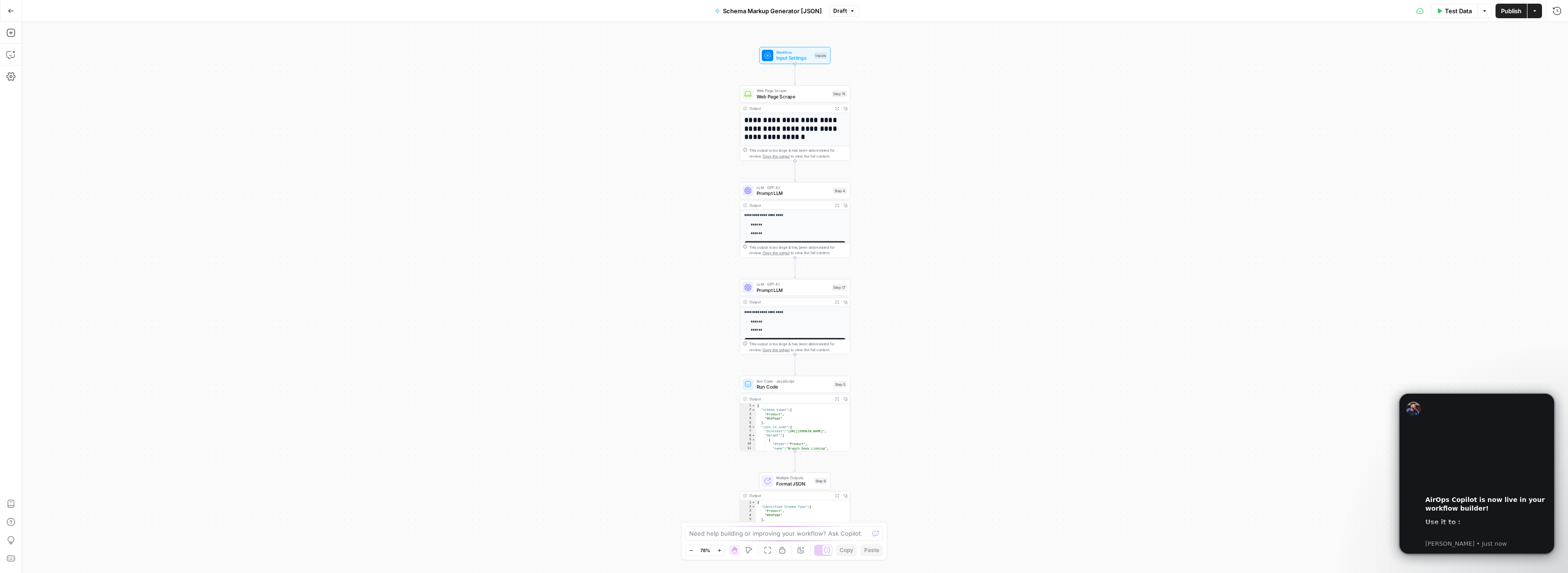
click at [4, 12] on button "Go Back" at bounding box center [10, 10] width 16 height 16
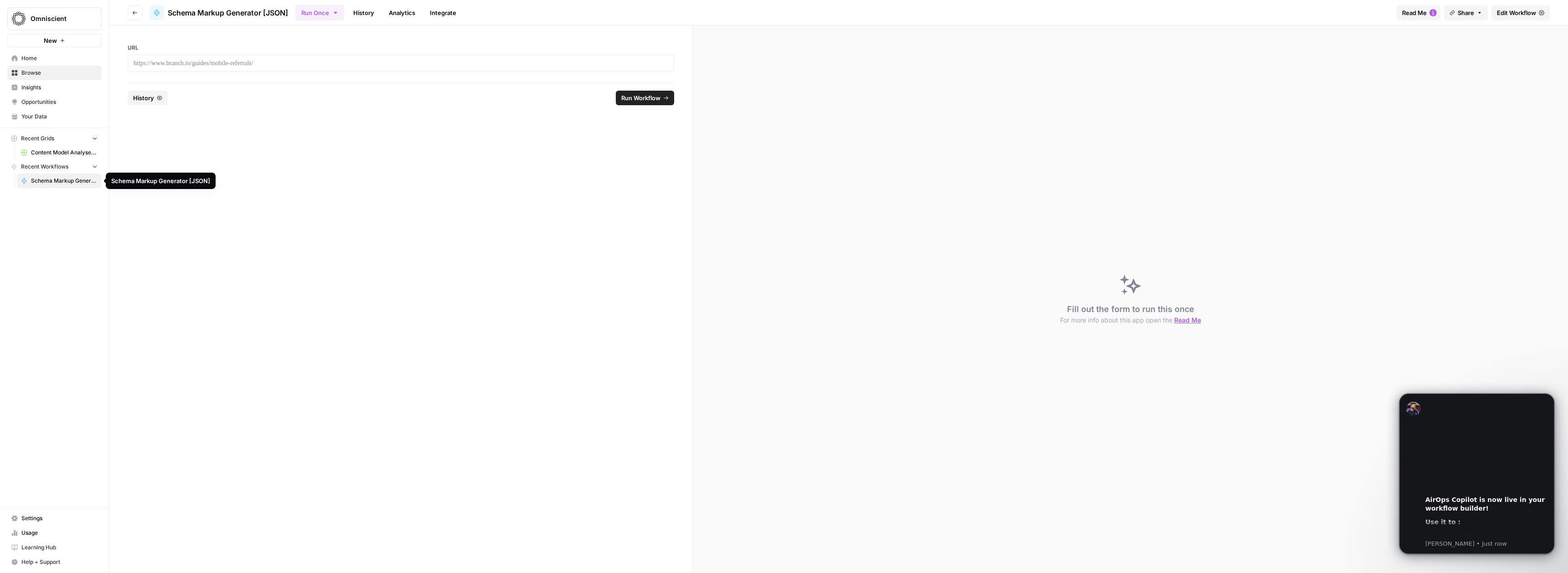
click at [96, 180] on span "Schema Markup Generator [JSON]" at bounding box center [64, 181] width 66 height 8
click at [72, 184] on span "Schema Markup Generator [JSON]" at bounding box center [64, 181] width 66 height 8
click at [1483, 16] on button "Share" at bounding box center [1466, 13] width 44 height 15
click at [1418, 134] on div "Fill out the form to run this once For more info about this app open the Read Me" at bounding box center [1130, 299] width 875 height 547
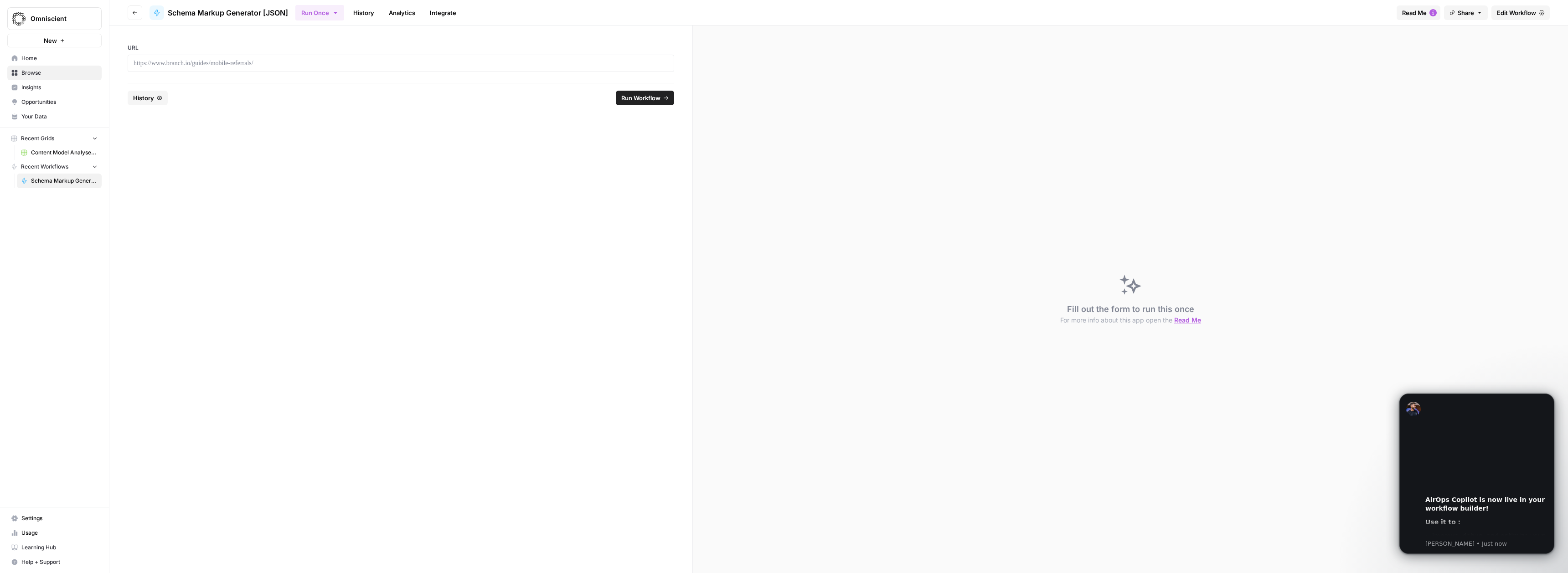
click at [1522, 10] on span "Edit Workflow" at bounding box center [1516, 12] width 39 height 9
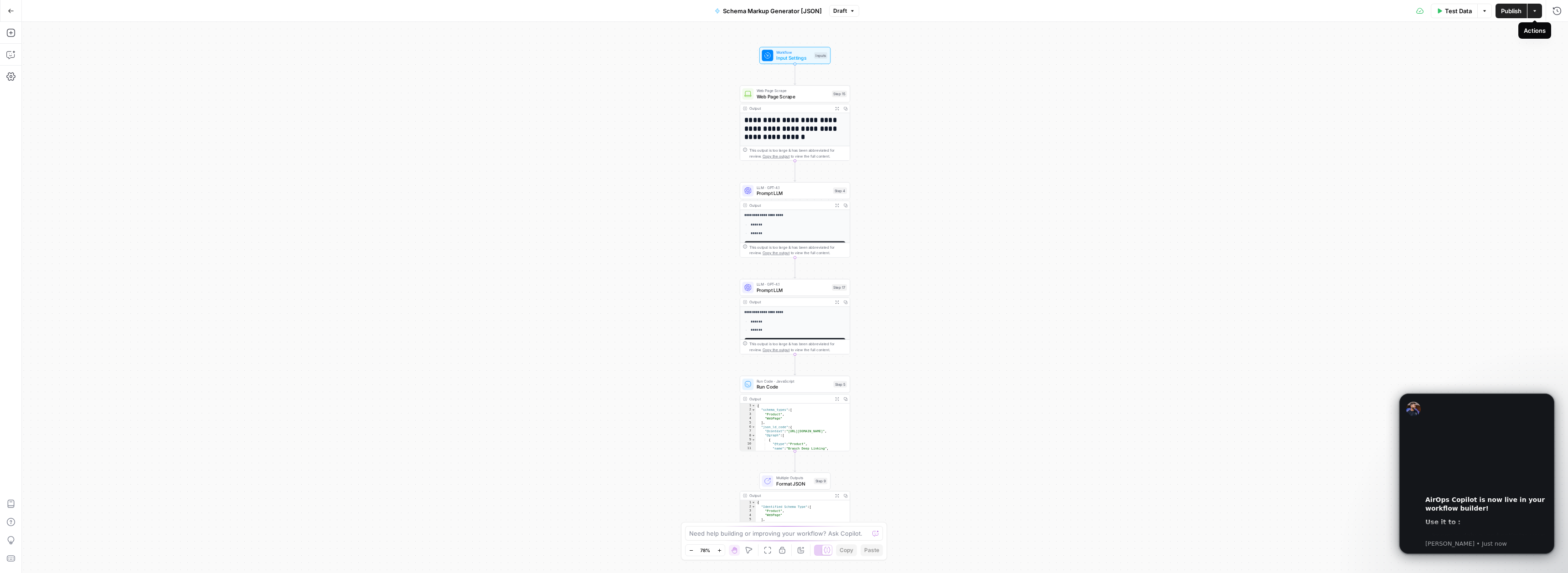
click at [1535, 12] on icon "button" at bounding box center [1535, 10] width 5 height 5
click at [1483, 13] on icon "button" at bounding box center [1484, 10] width 5 height 5
click at [1217, 88] on div "**********" at bounding box center [795, 297] width 1546 height 551
click at [847, 13] on button "Draft" at bounding box center [844, 10] width 30 height 12
click at [1027, 48] on div "**********" at bounding box center [795, 297] width 1546 height 551
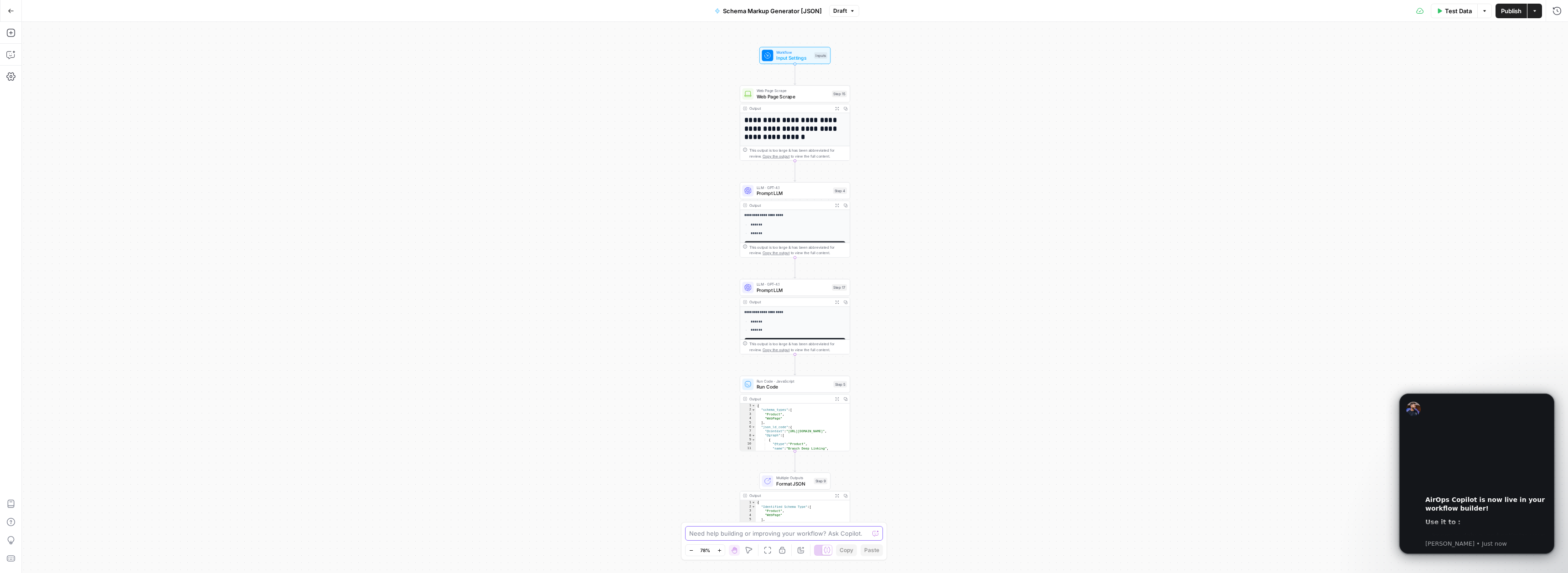
click at [754, 536] on textarea at bounding box center [779, 533] width 180 height 9
type textarea "Input needs to be able to take a bulk list of URLs and run through the list"
click at [8, 12] on icon "button" at bounding box center [11, 11] width 6 height 6
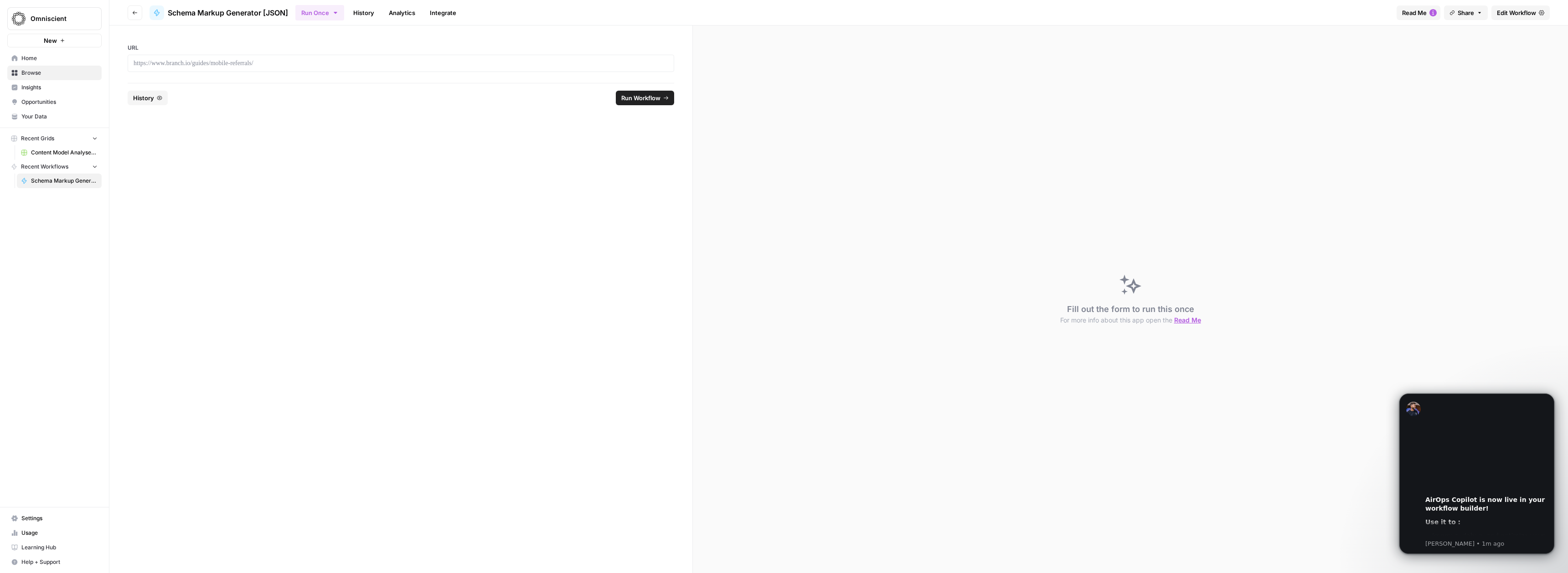
click at [470, 69] on div at bounding box center [401, 63] width 547 height 17
click at [475, 64] on p at bounding box center [401, 63] width 534 height 9
click at [1553, 391] on button "Dismiss notification" at bounding box center [1551, 396] width 12 height 12
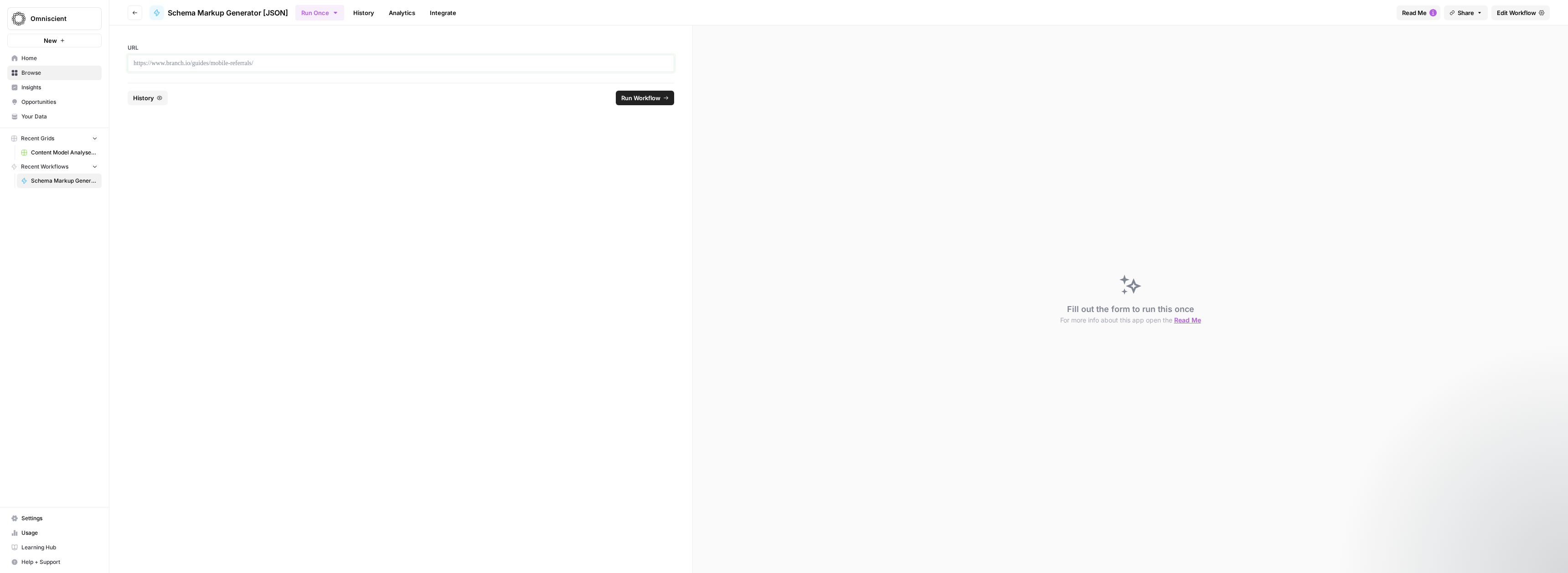
click at [286, 59] on p at bounding box center [401, 63] width 534 height 9
